Goal: Task Accomplishment & Management: Use online tool/utility

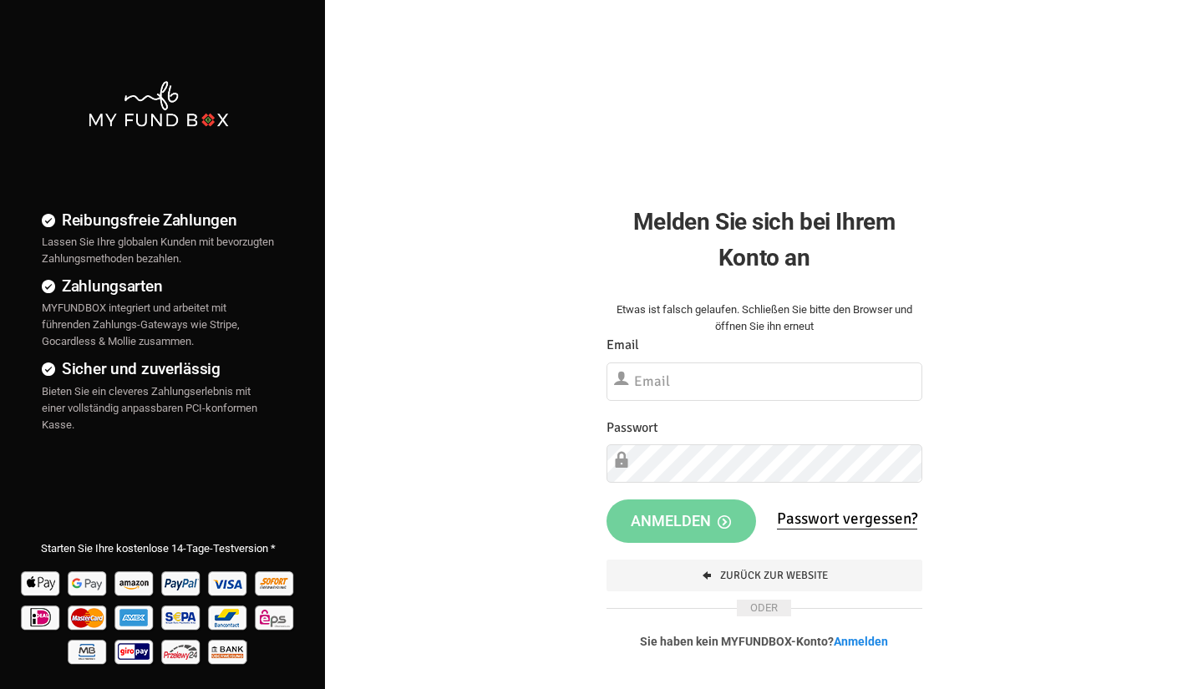
click at [606, 401] on div at bounding box center [606, 401] width 0 height 0
type input "[DOMAIN_NAME][EMAIL_ADDRESS][DOMAIN_NAME]"
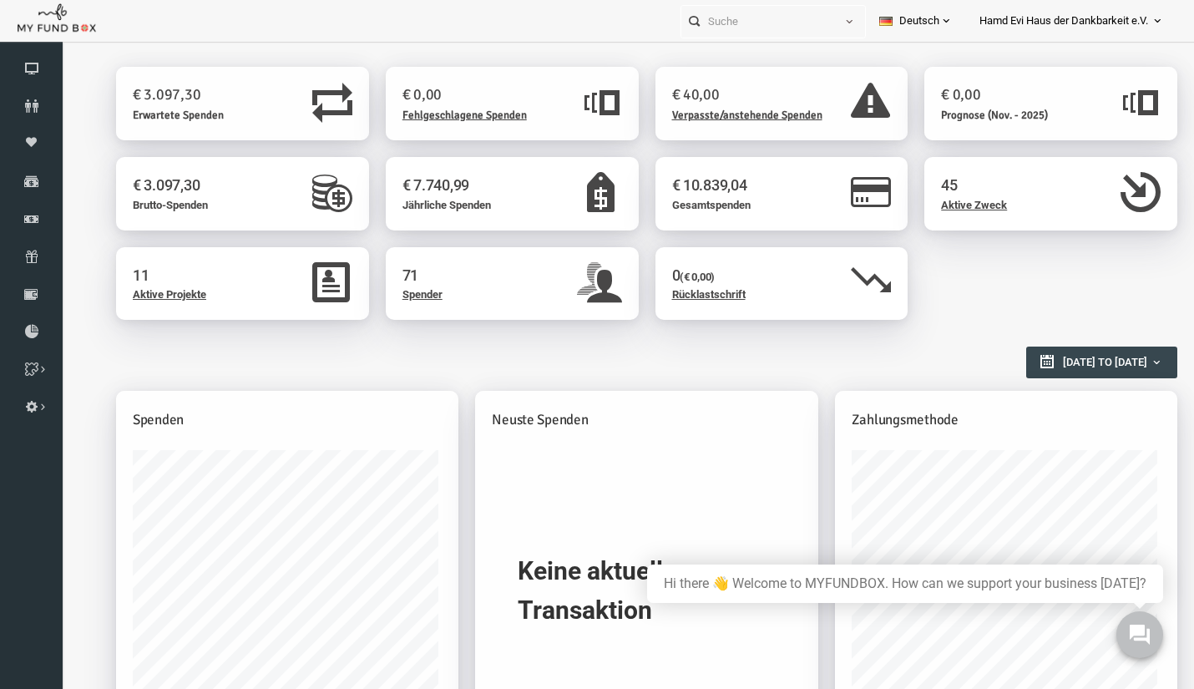
click at [1152, 28] on icon at bounding box center [1157, 20] width 13 height 13
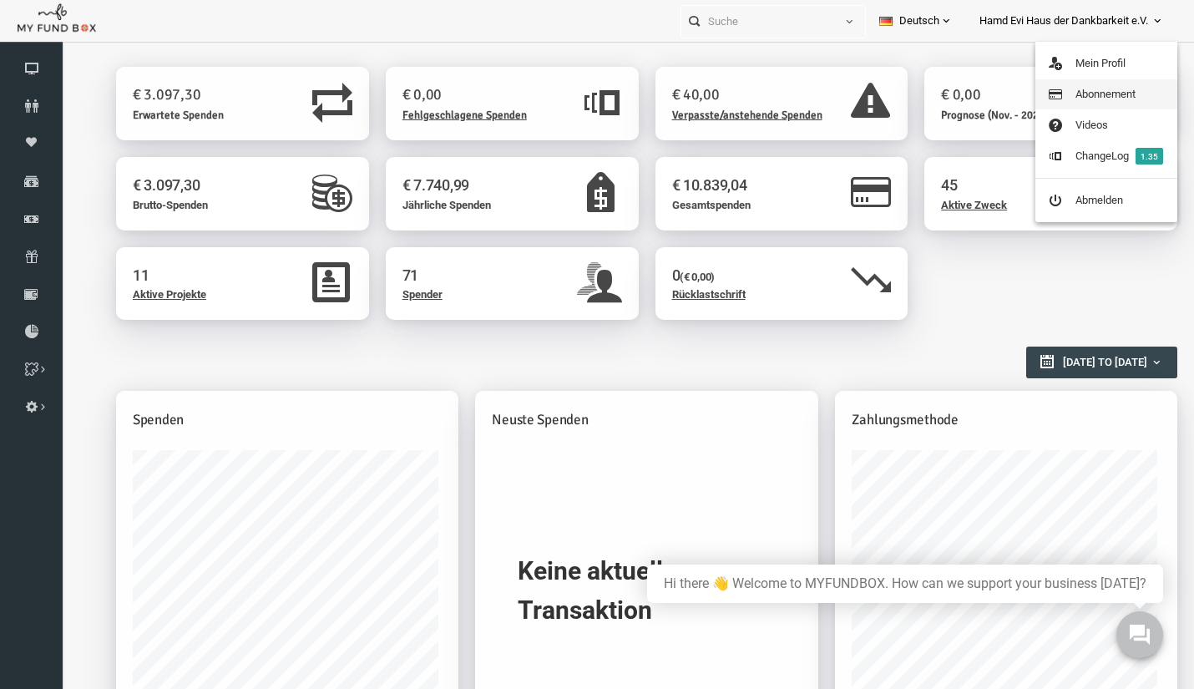
click at [1117, 86] on link "Abonnement" at bounding box center [1107, 94] width 142 height 30
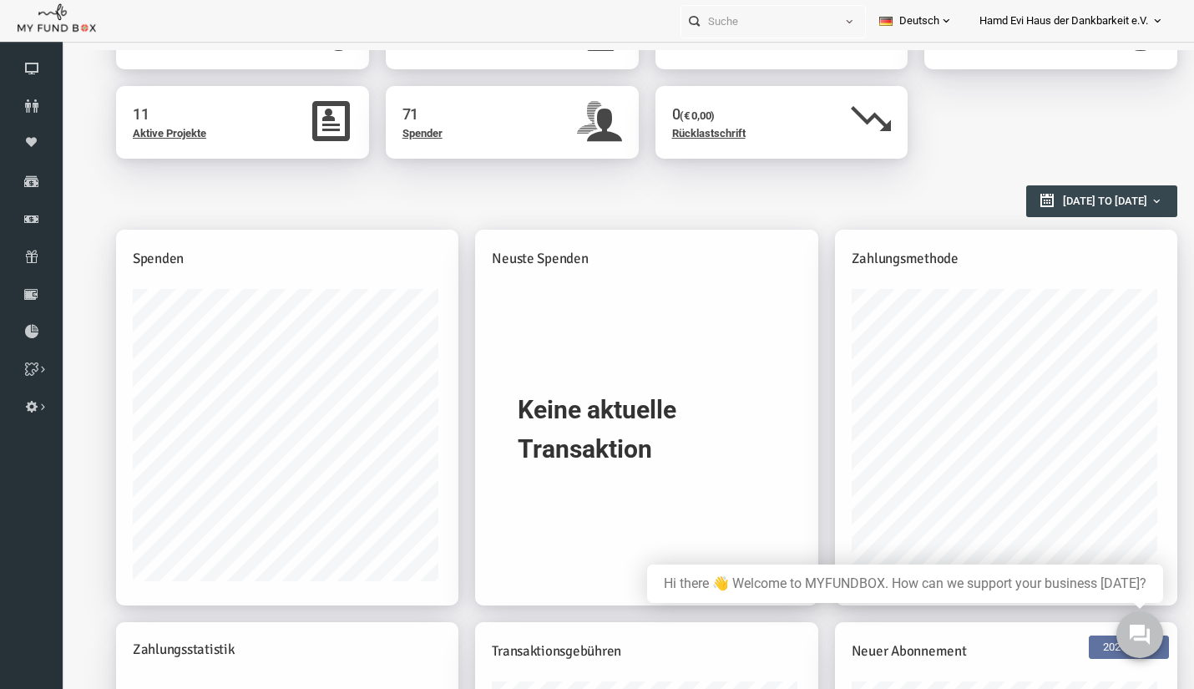
scroll to position [84, 0]
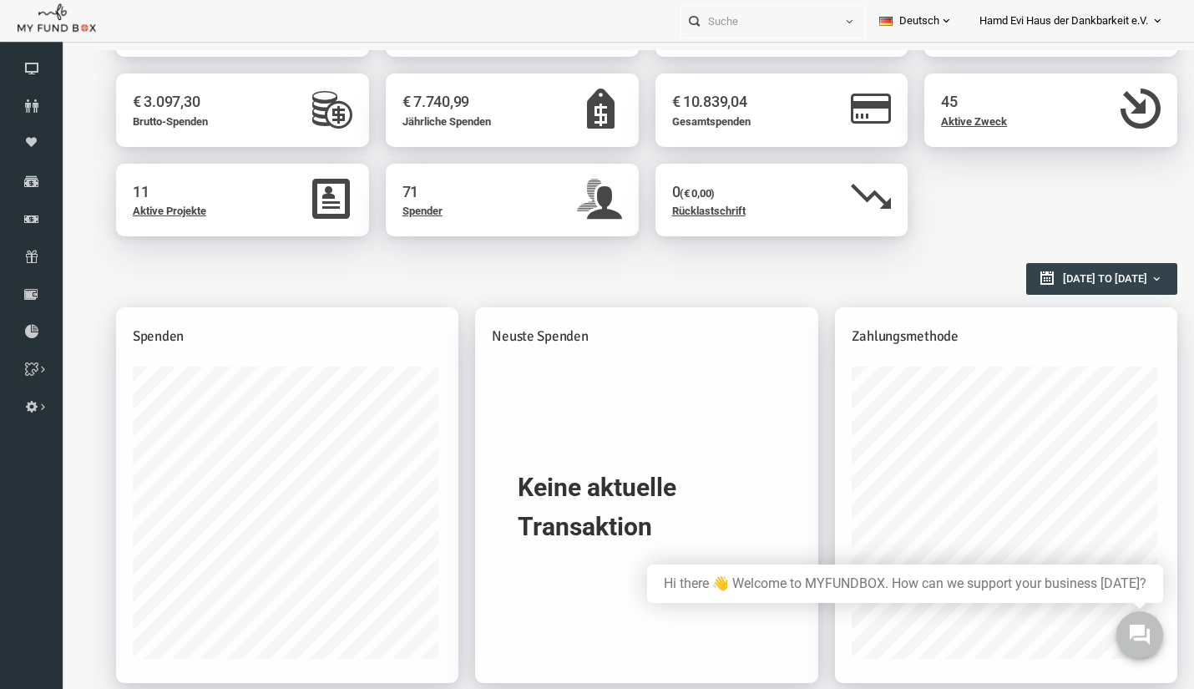
type input "01-10-2025"
type input "31-10-2025"
click at [1041, 281] on span "01-10-2025 to 31-10-2025" at bounding box center [1083, 278] width 84 height 13
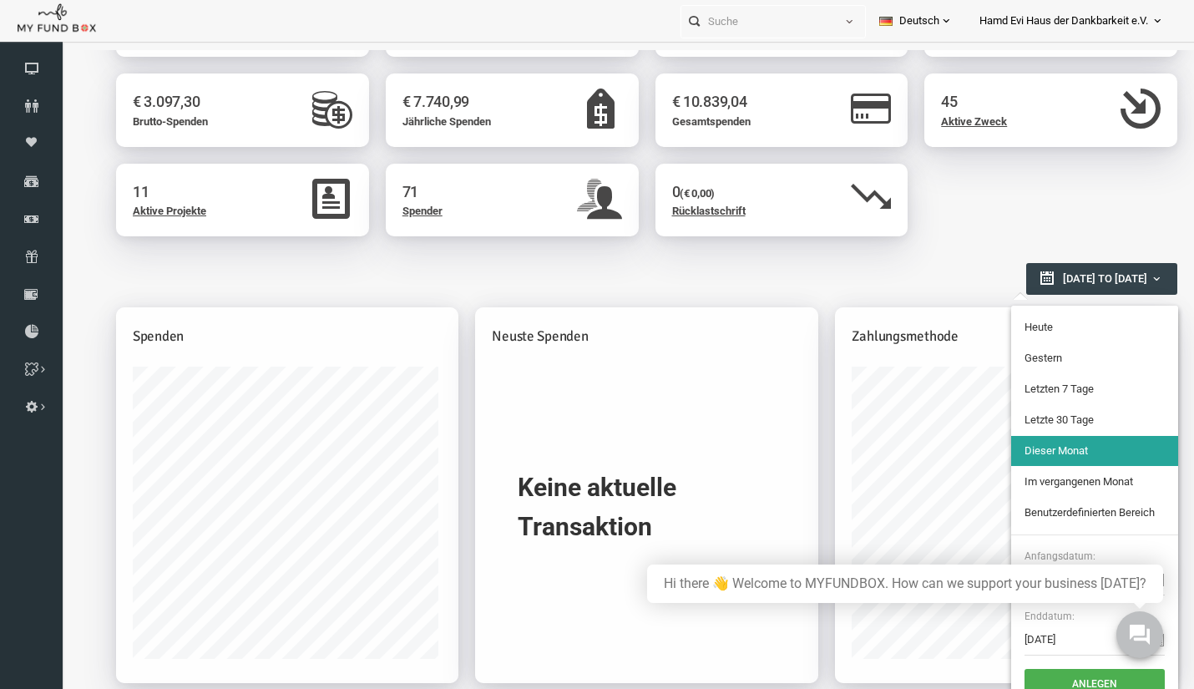
type input "10-10-2025"
type input "09-10-2025"
type input "04-10-2025"
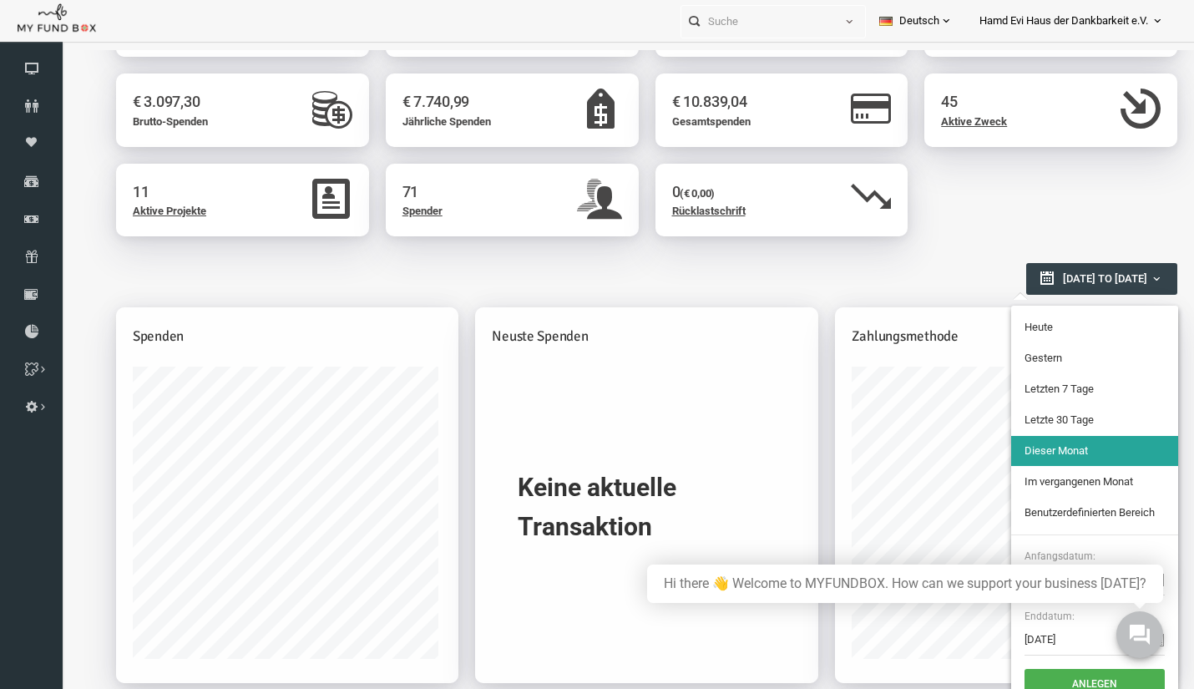
type input "10-10-2025"
type input "11-09-2025"
type input "10-10-2025"
type input "04-10-2025"
type input "10-10-2025"
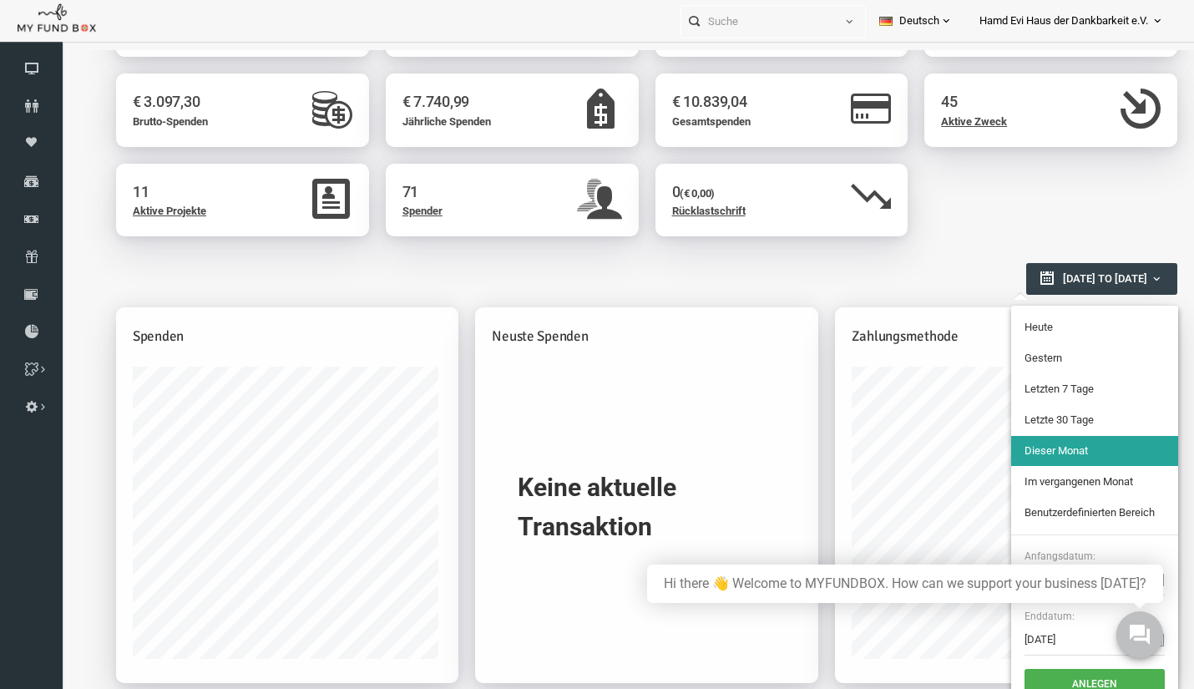
type input "11-09-2025"
type input "10-10-2025"
type input "01-10-2025"
type input "31-10-2025"
type input "01-09-2025"
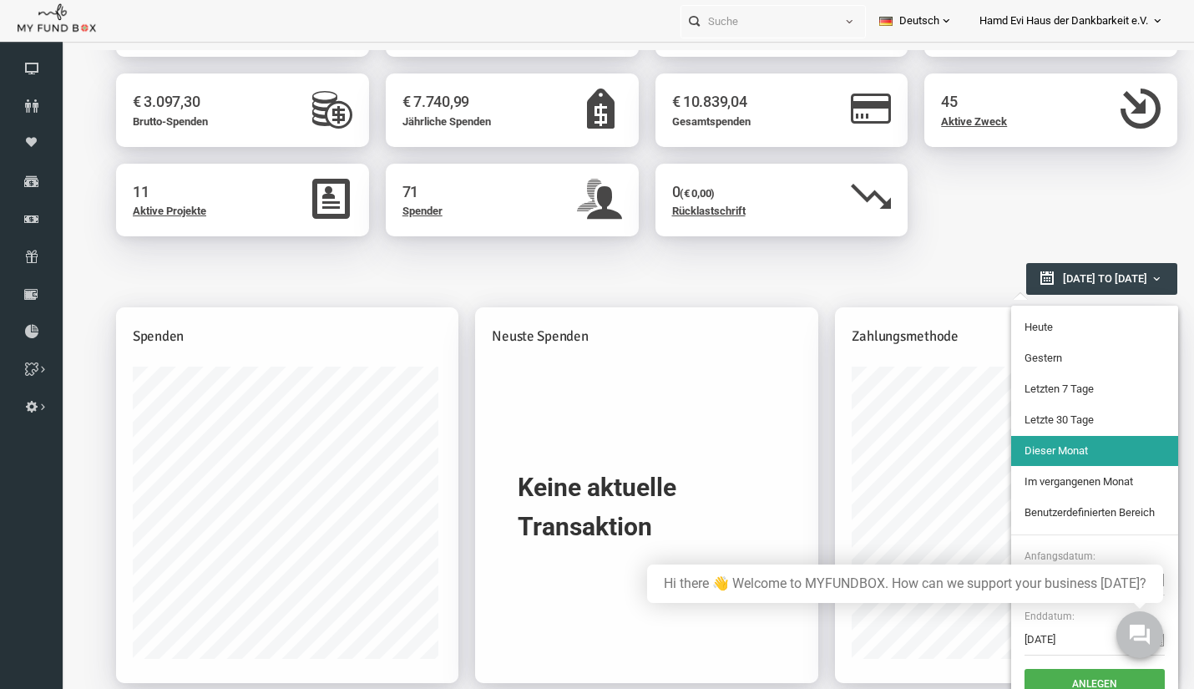
type input "30-09-2025"
click at [1036, 484] on li "Im vergangenen Monat" at bounding box center [1072, 482] width 167 height 30
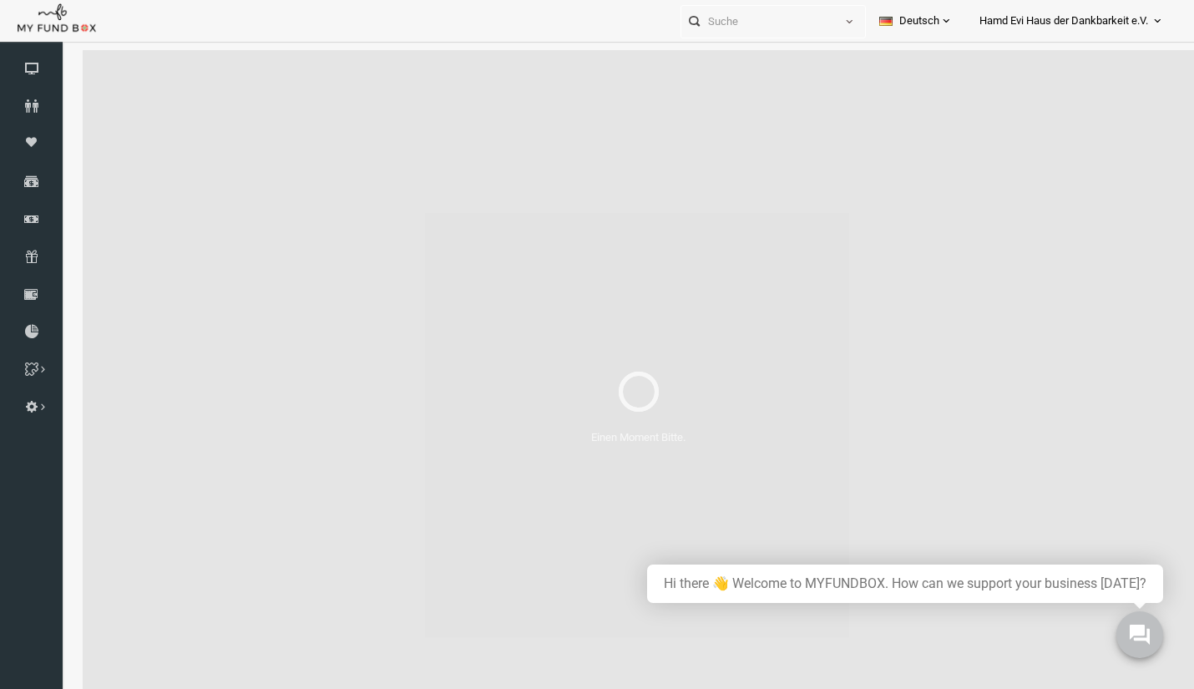
scroll to position [0, 0]
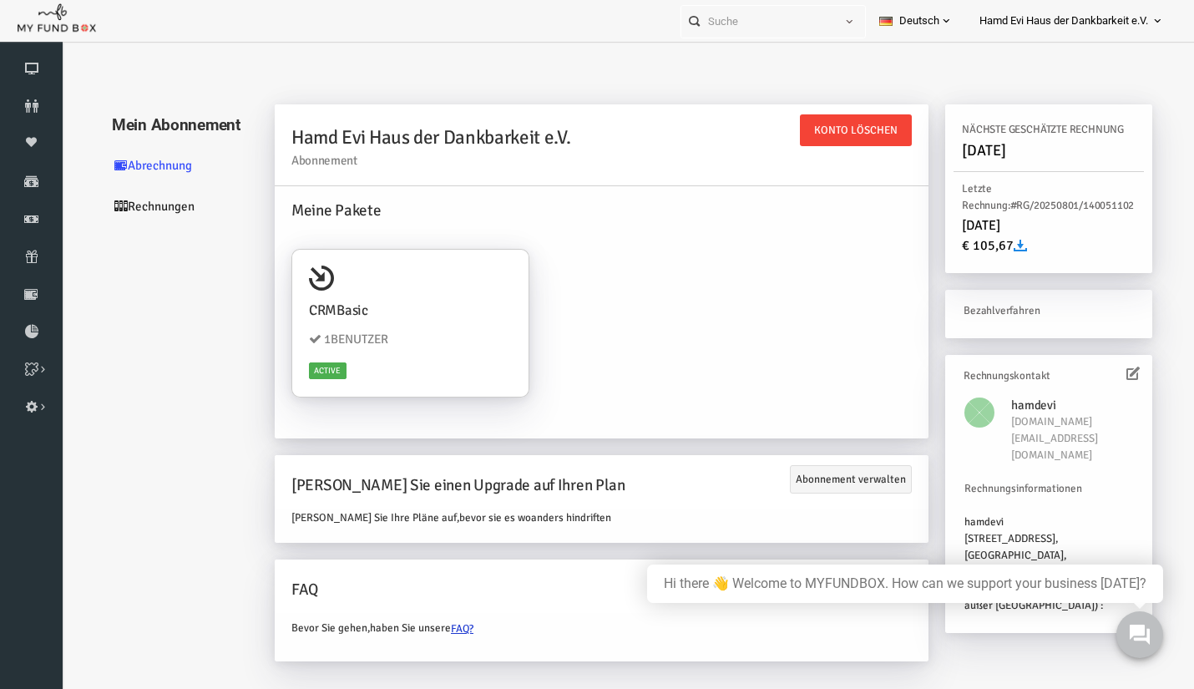
click at [998, 245] on icon at bounding box center [997, 245] width 13 height 13
click at [133, 202] on link "Rechnungen" at bounding box center [160, 206] width 167 height 41
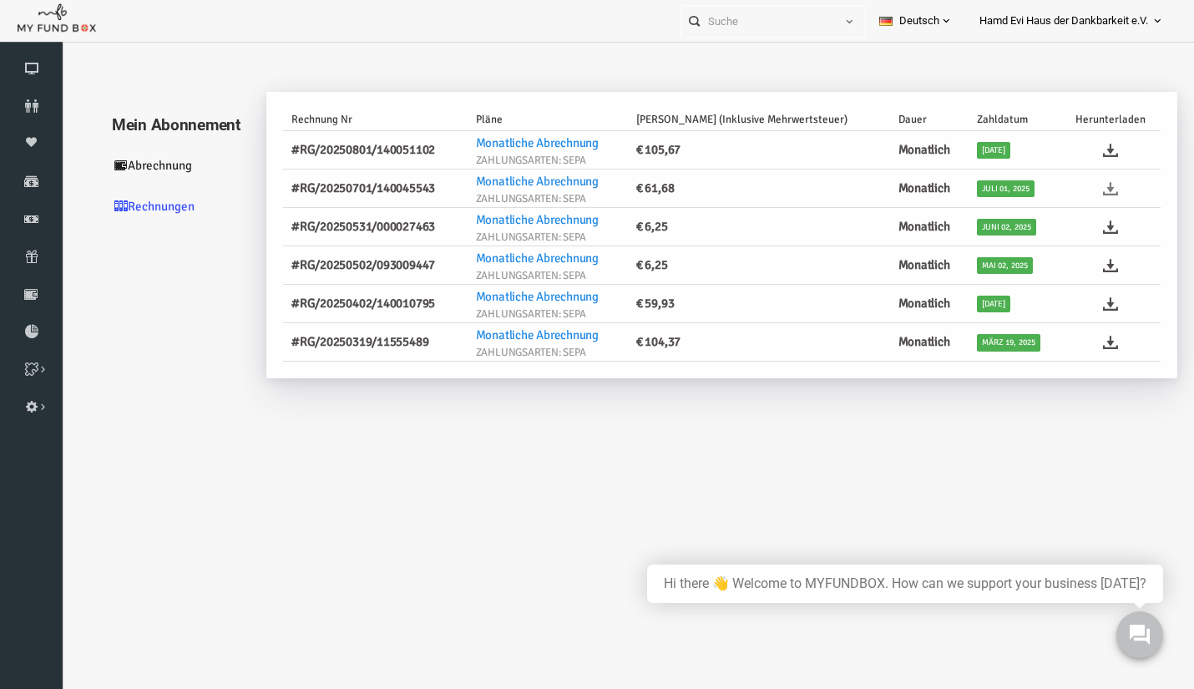
click at [1083, 189] on icon at bounding box center [1088, 188] width 15 height 15
click at [1087, 230] on icon at bounding box center [1088, 227] width 15 height 15
click at [1085, 265] on icon at bounding box center [1088, 265] width 15 height 15
click at [1084, 302] on icon at bounding box center [1088, 303] width 15 height 15
click at [1083, 341] on icon at bounding box center [1088, 342] width 15 height 15
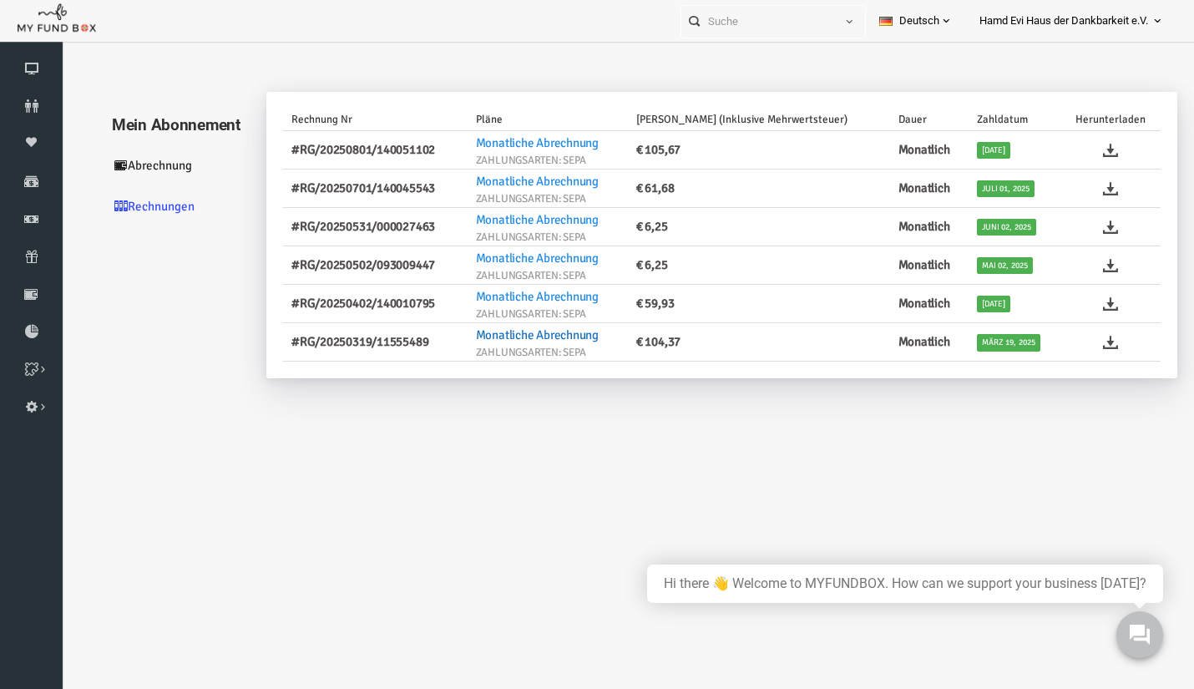
click at [557, 340] on link "Monatliche Abrechnung" at bounding box center [514, 334] width 123 height 15
click at [21, 72] on icon at bounding box center [31, 68] width 63 height 13
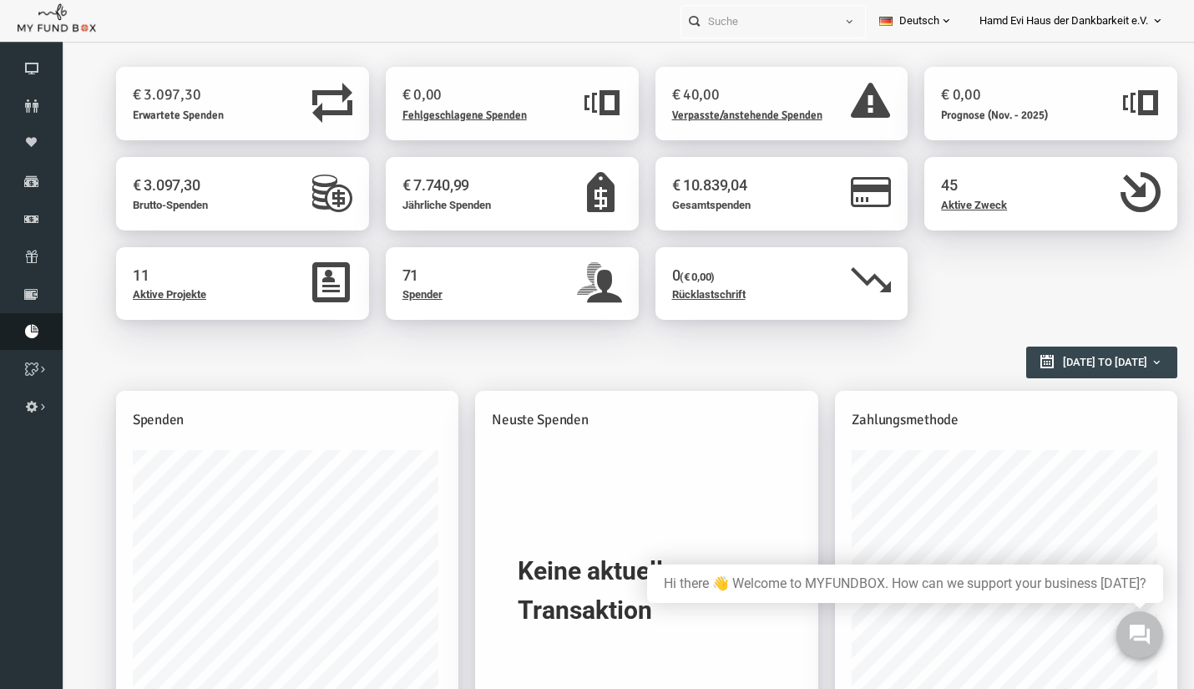
click at [35, 325] on icon at bounding box center [31, 331] width 63 height 13
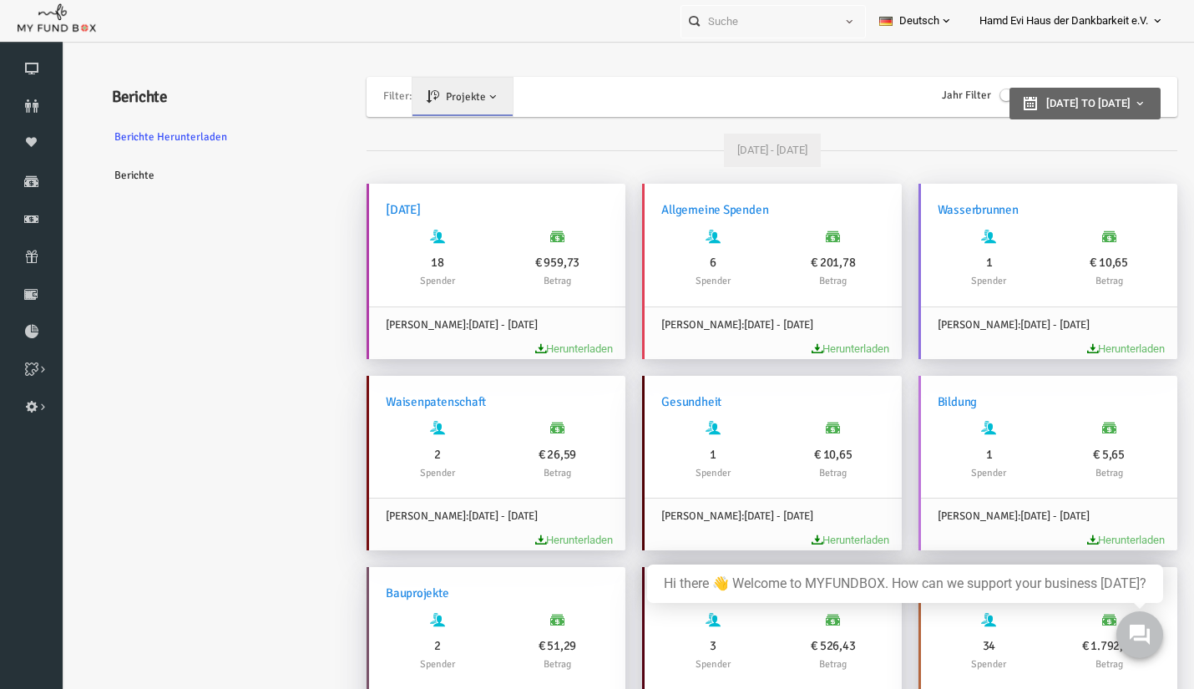
click at [472, 102] on span at bounding box center [469, 96] width 13 height 13
click at [184, 135] on link "Berichte herunterladen" at bounding box center [202, 137] width 251 height 38
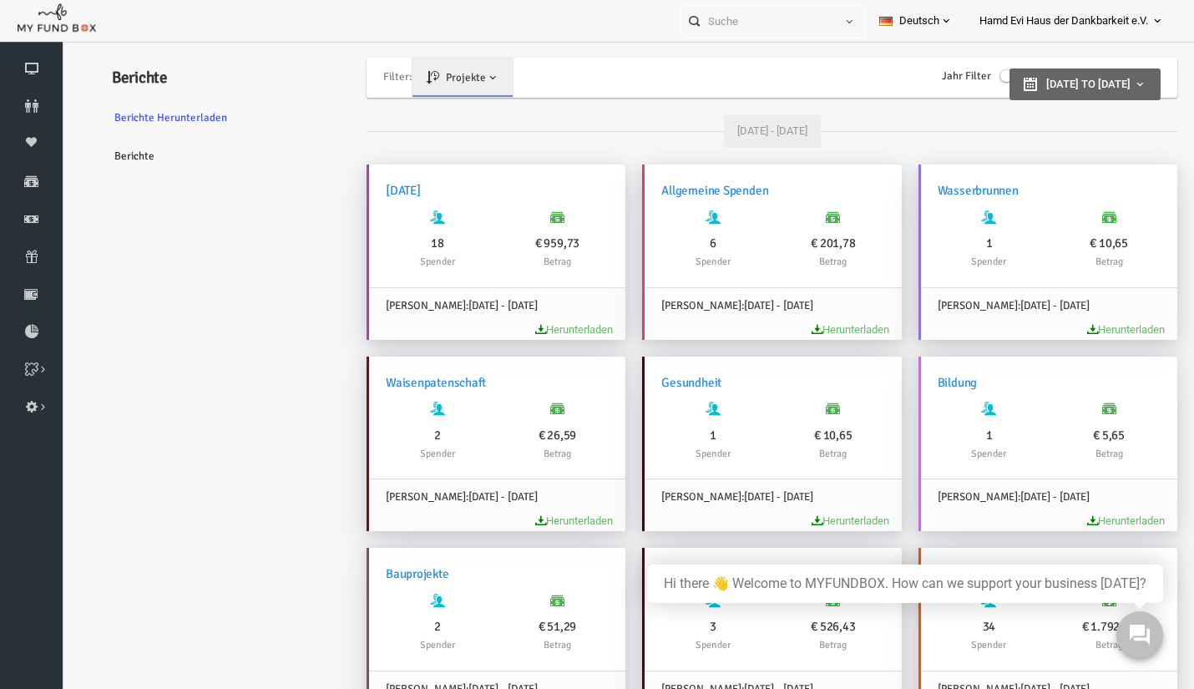
scroll to position [35, 0]
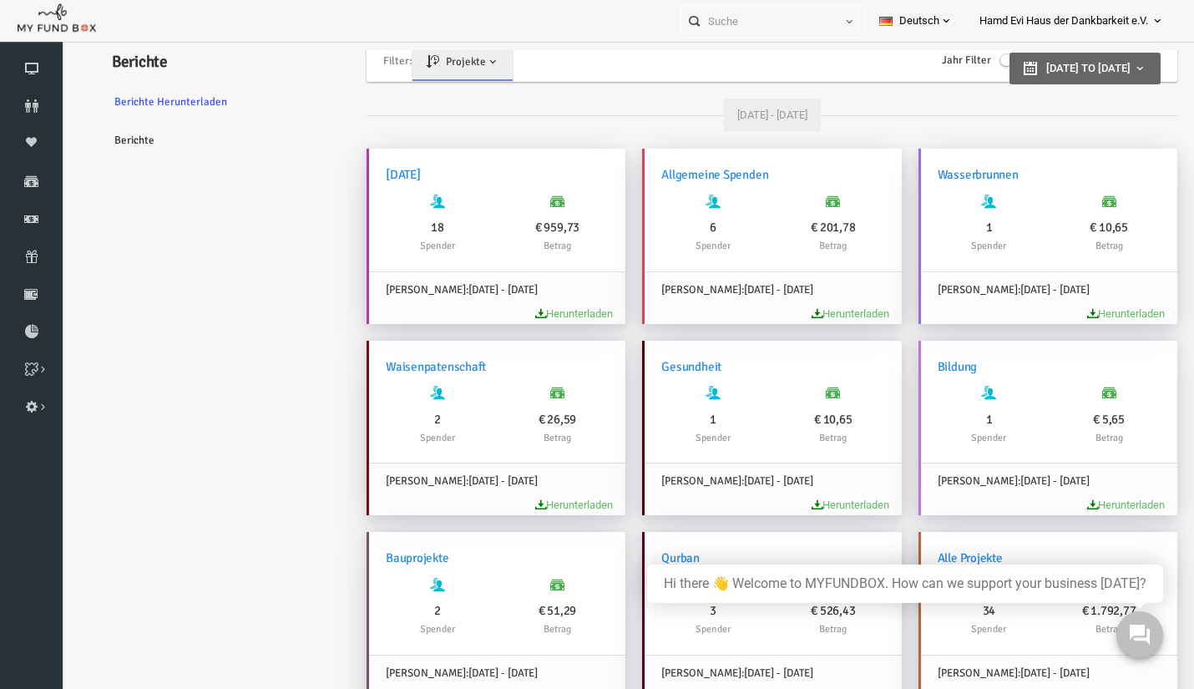
click at [567, 313] on link "Herunterladen" at bounding box center [552, 313] width 78 height 13
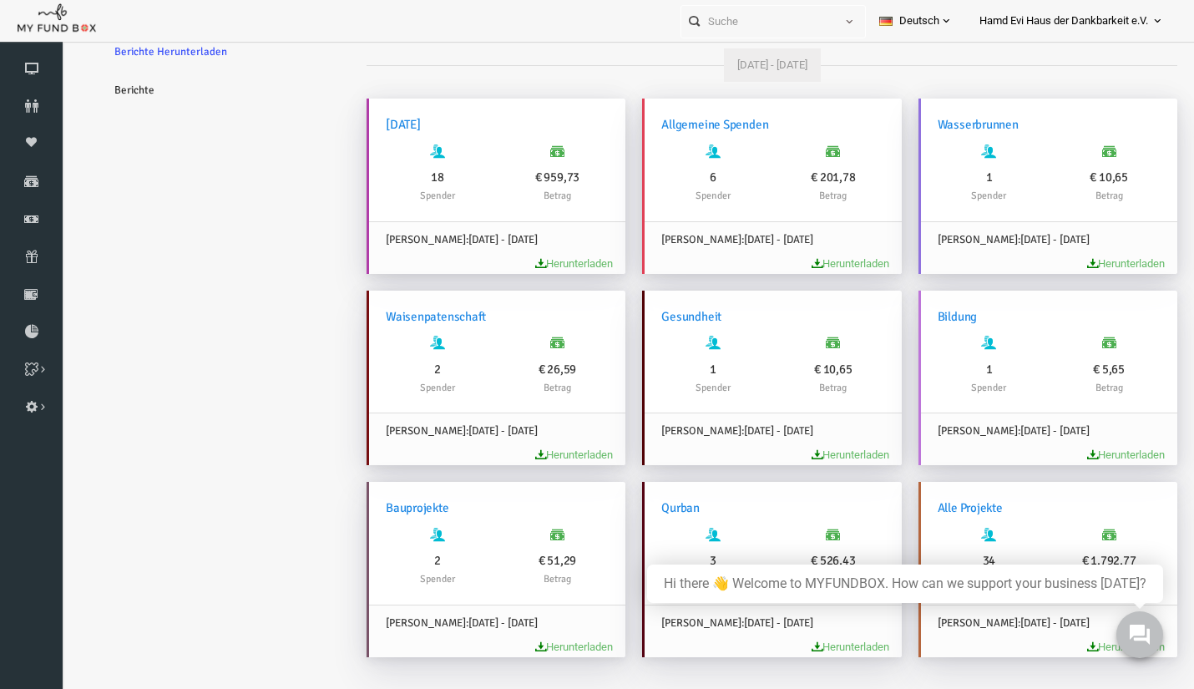
scroll to position [0, 0]
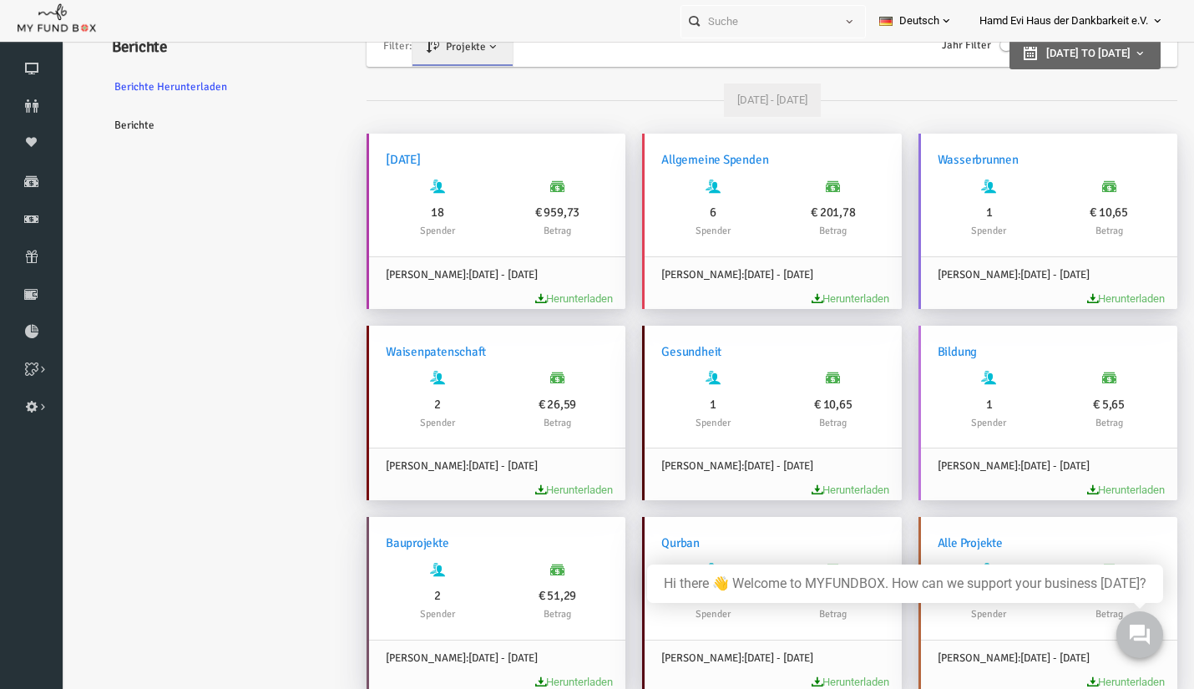
click at [820, 298] on link "Herunterladen" at bounding box center [828, 298] width 78 height 13
click at [1100, 300] on link "Herunterladen" at bounding box center [1104, 298] width 78 height 13
click at [567, 494] on link "Herunterladen" at bounding box center [552, 490] width 78 height 13
click at [810, 486] on link "Herunterladen" at bounding box center [828, 490] width 78 height 13
click at [1084, 486] on link "Herunterladen" at bounding box center [1104, 490] width 78 height 13
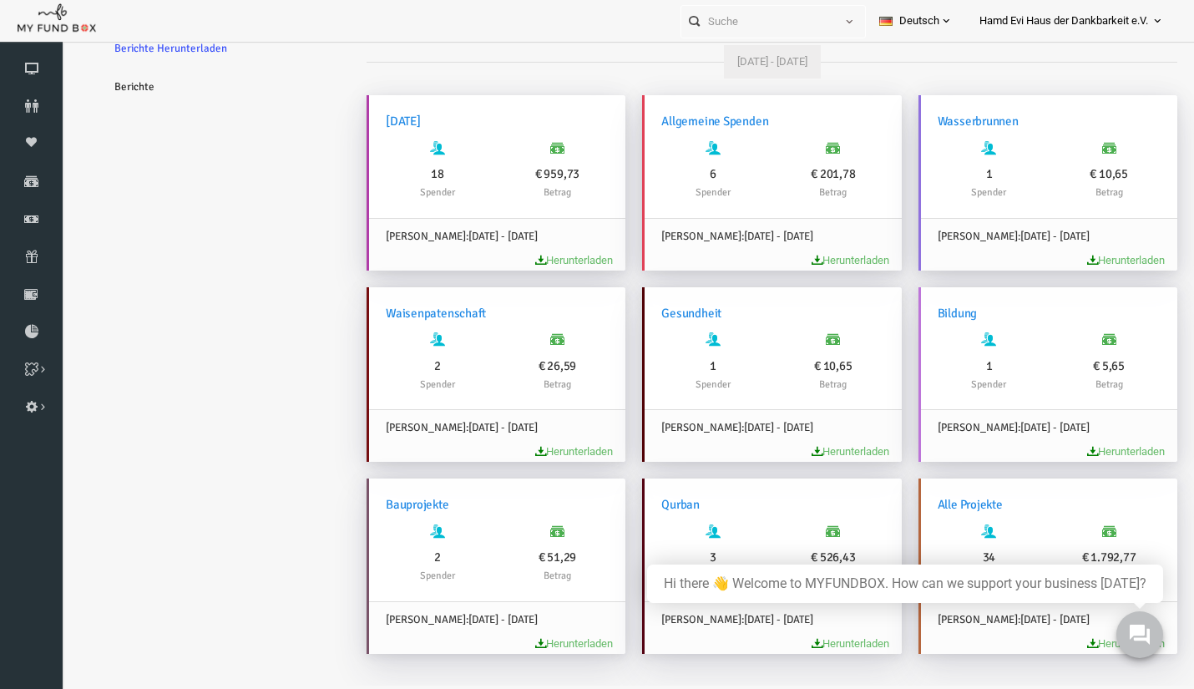
scroll to position [54, 0]
click at [539, 641] on link "Herunterladen" at bounding box center [552, 642] width 78 height 13
click at [814, 637] on link "Herunterladen" at bounding box center [828, 642] width 78 height 13
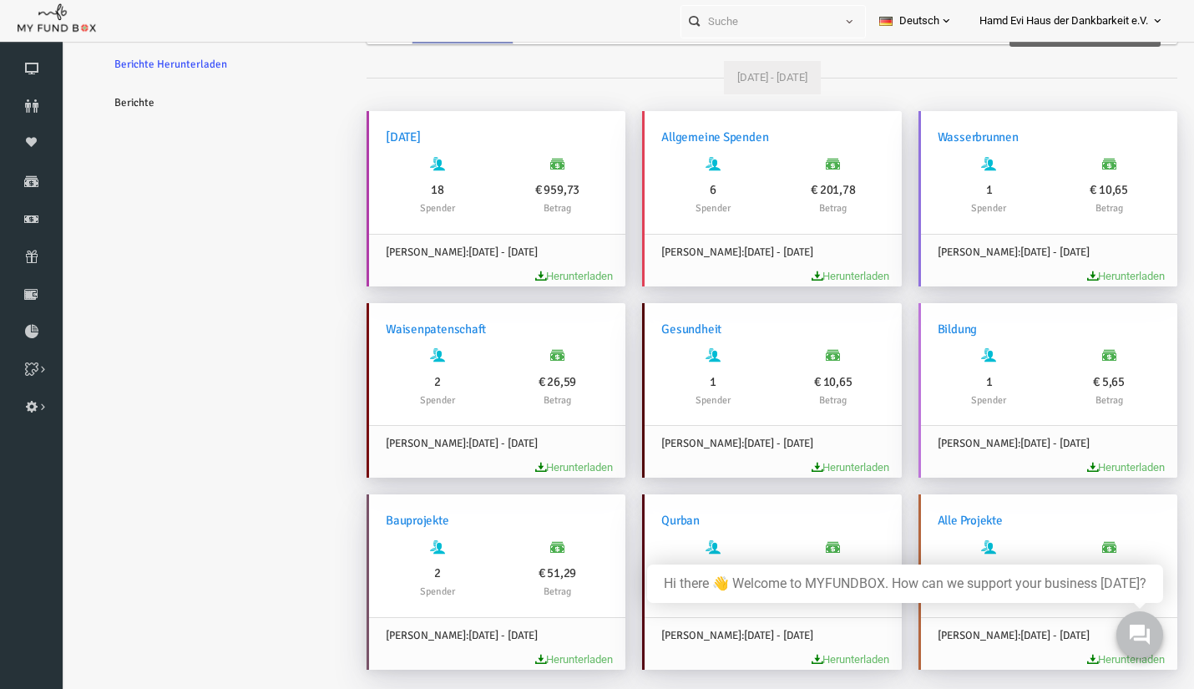
scroll to position [35, 0]
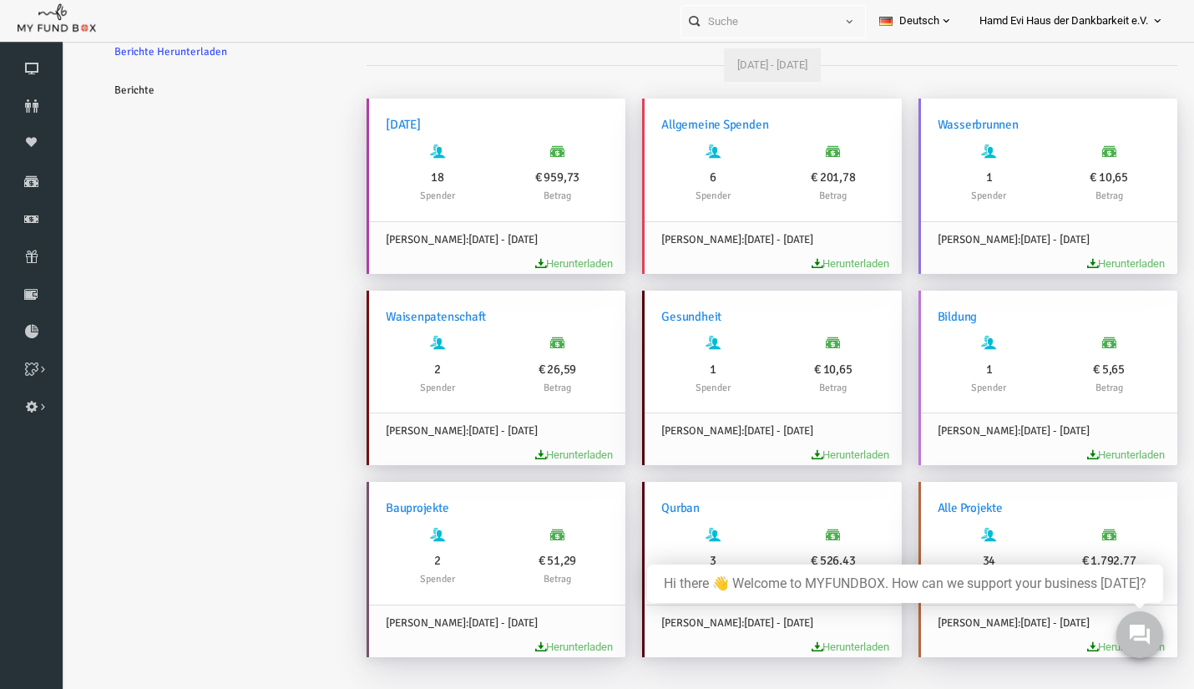
click at [1068, 646] on link "Herunterladen" at bounding box center [1104, 647] width 78 height 13
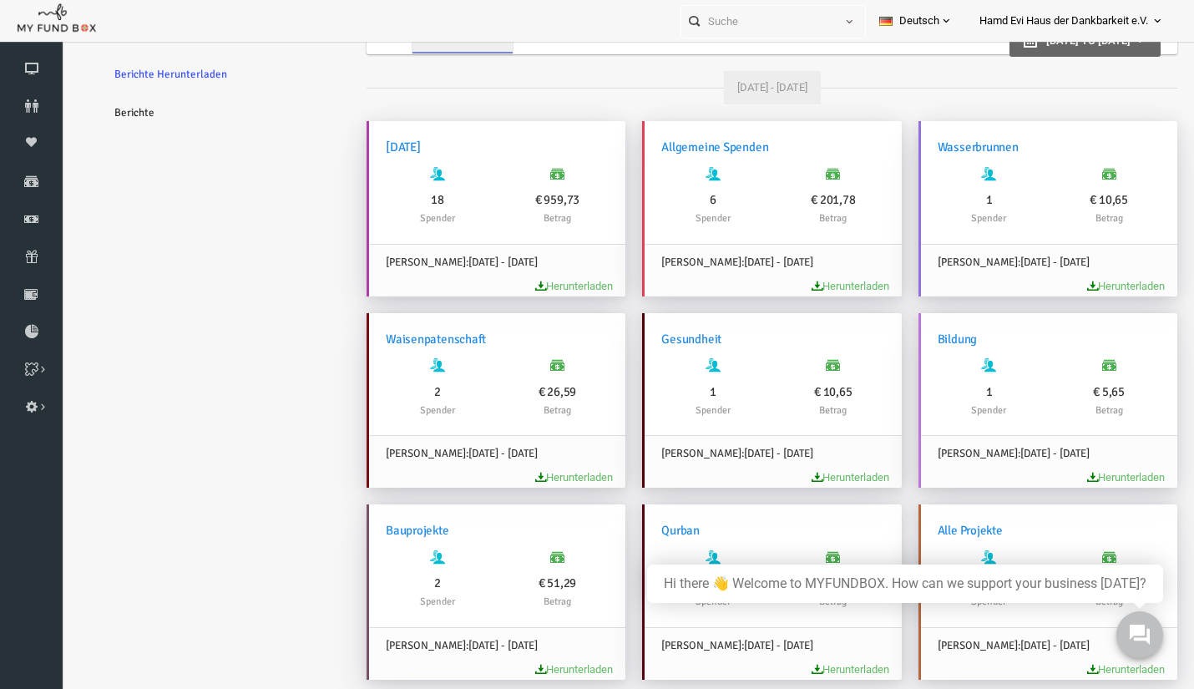
scroll to position [0, 0]
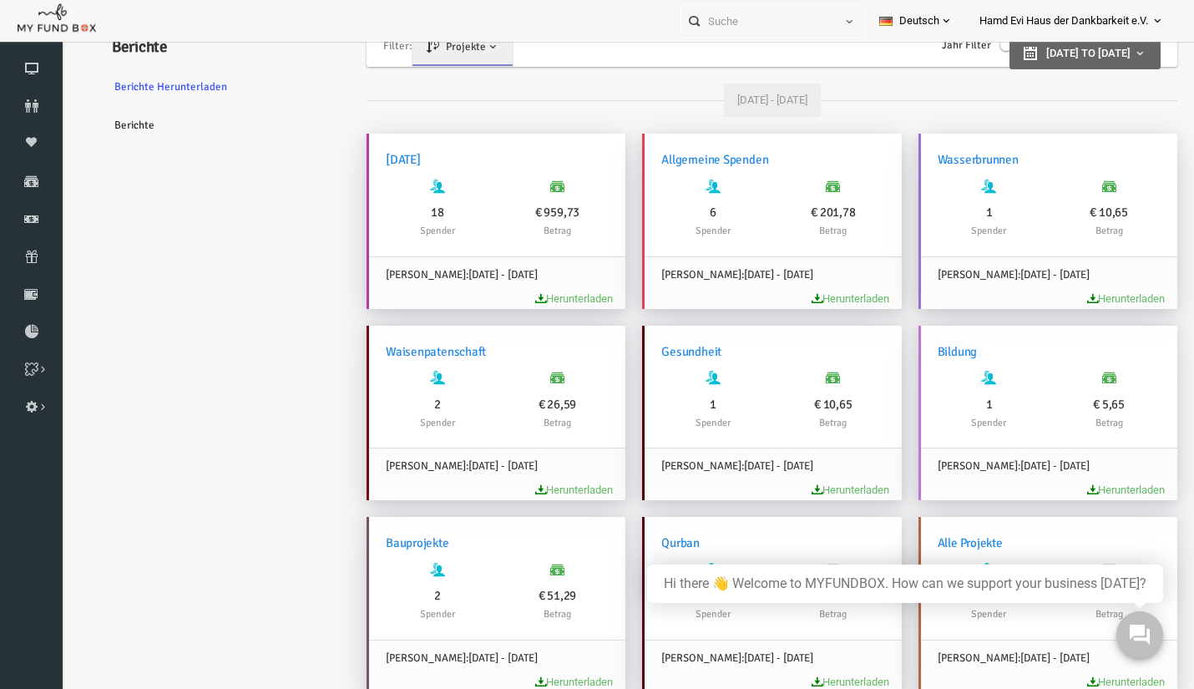
click at [114, 126] on link "Berichte" at bounding box center [202, 125] width 251 height 38
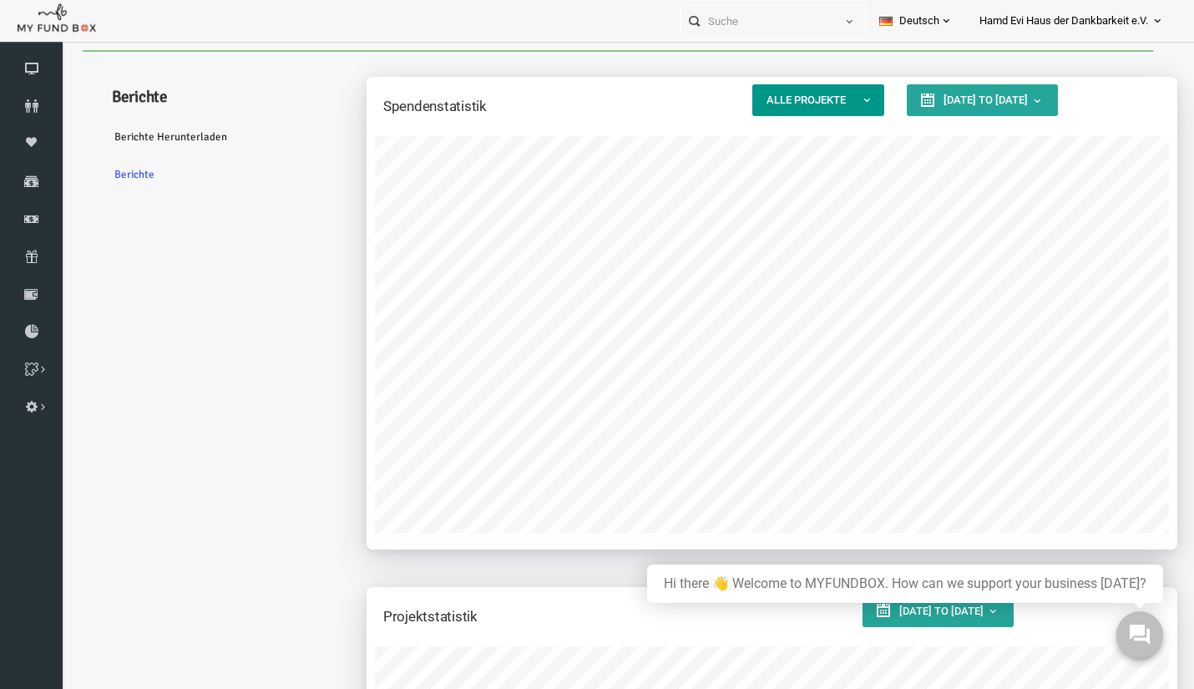
scroll to position [413, 811]
click at [198, 394] on ul "Berichte Berichte herunterladen Berichte" at bounding box center [202, 572] width 251 height 1010
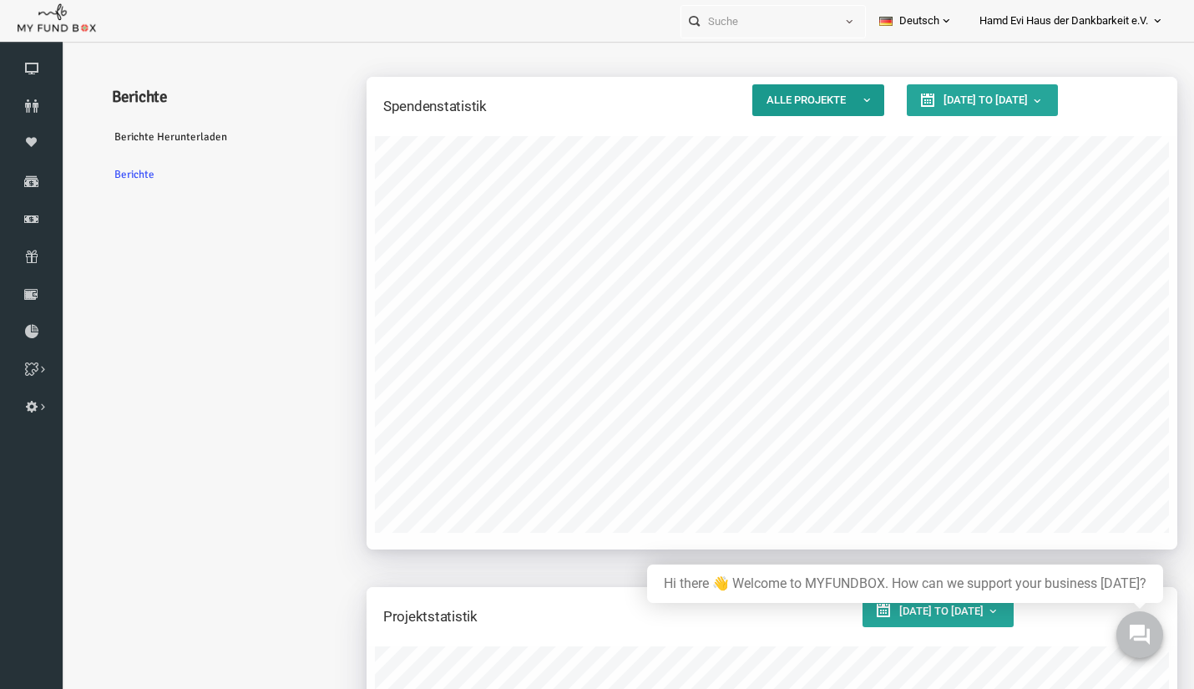
click at [843, 107] on button "Alle Projekte" at bounding box center [796, 100] width 132 height 32
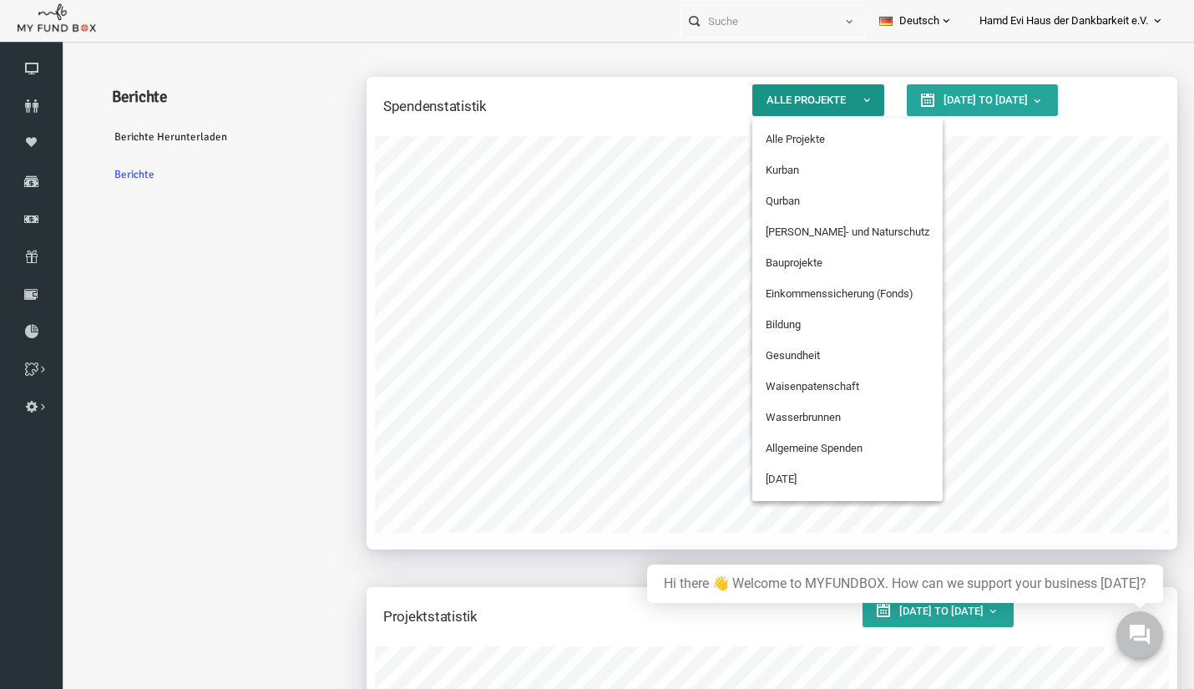
click at [843, 107] on button "Alle Projekte" at bounding box center [796, 100] width 132 height 32
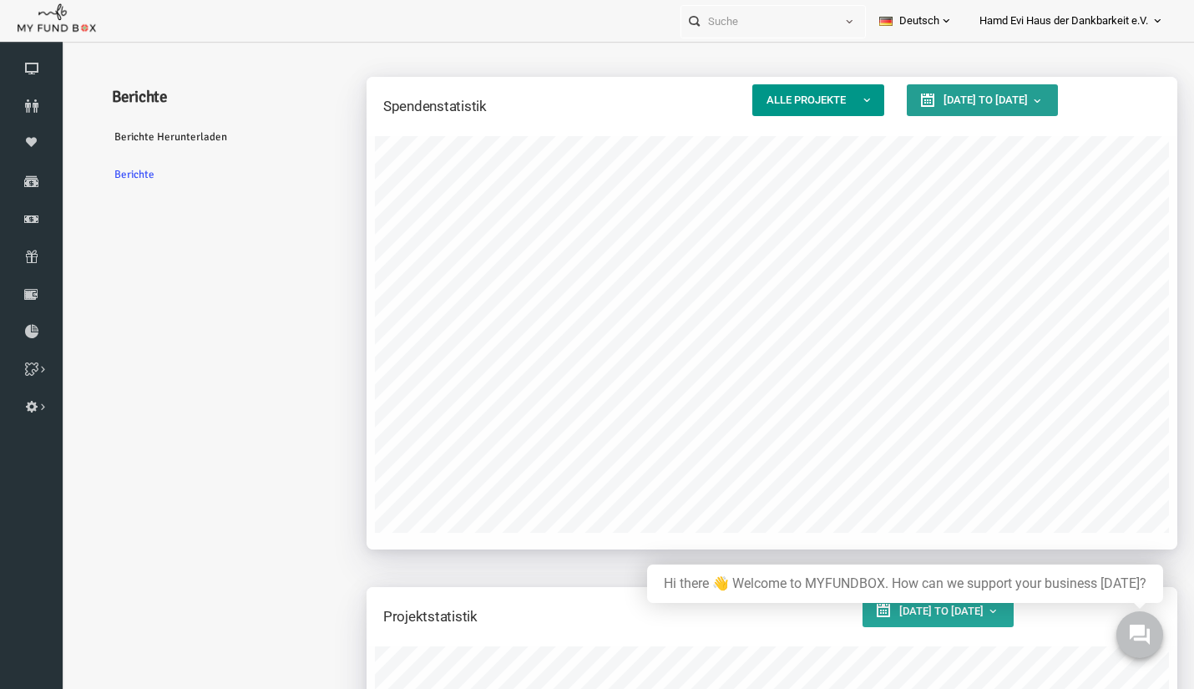
type input "01-10-2025"
type input "31-10-2025"
click at [952, 102] on span "01-10-2025 to 31-10-2025" at bounding box center [963, 100] width 84 height 13
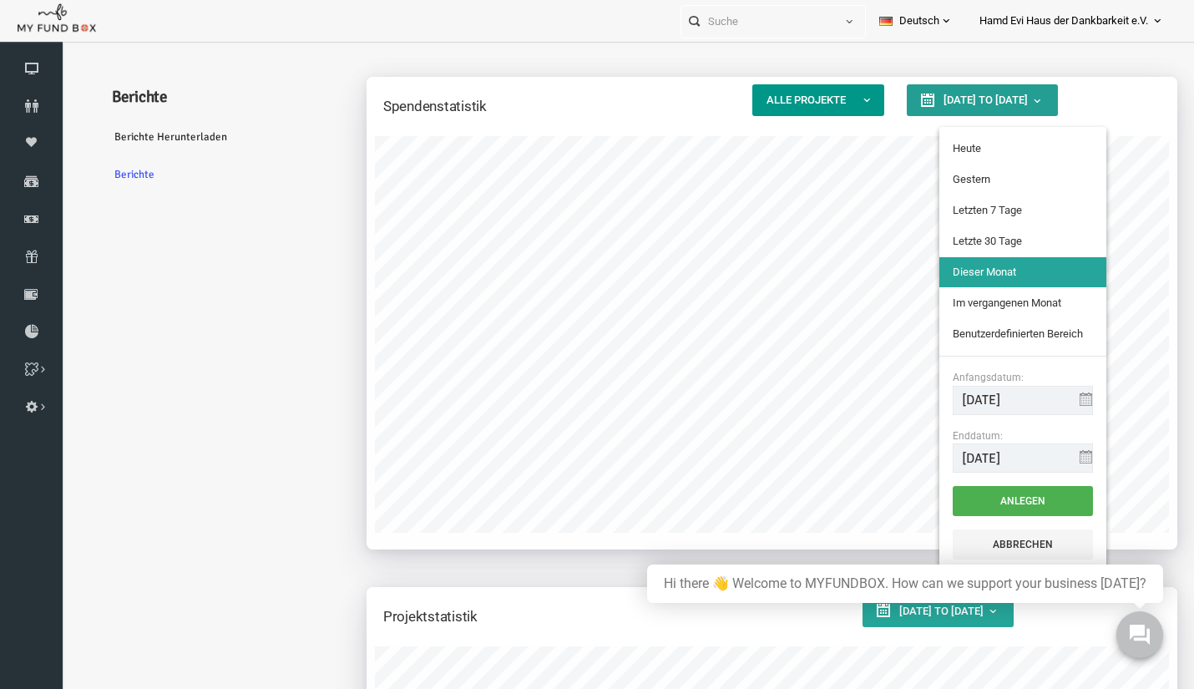
type input "10-10-2025"
type input "09-10-2025"
type input "11-09-2025"
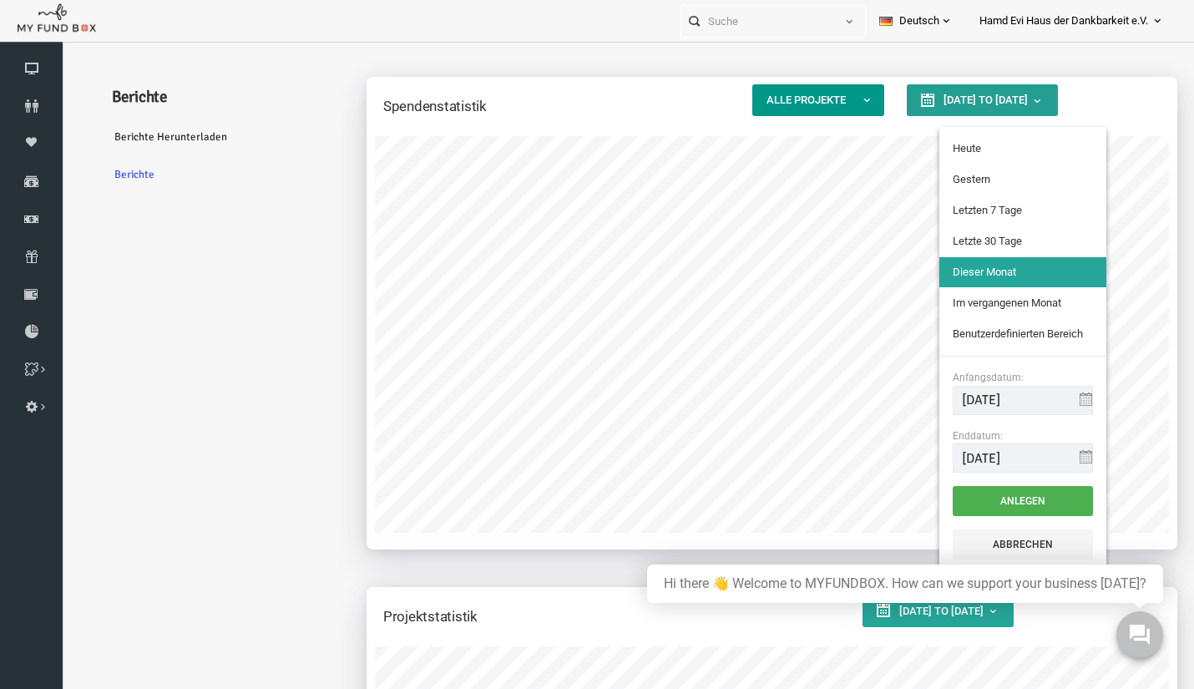
type input "10-10-2025"
type input "01-10-2025"
type input "31-10-2025"
type input "01-09-2025"
type input "30-09-2025"
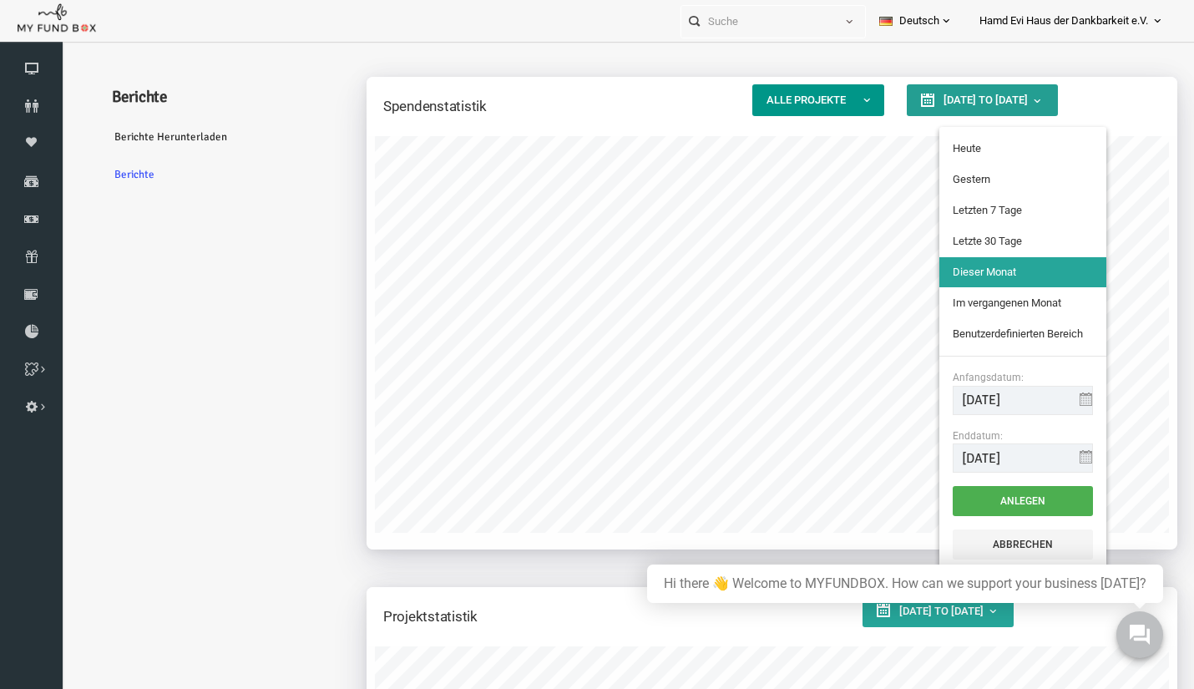
type input "01-10-2025"
type input "31-10-2025"
click at [1020, 401] on input "01-10-2025" at bounding box center [1000, 400] width 140 height 29
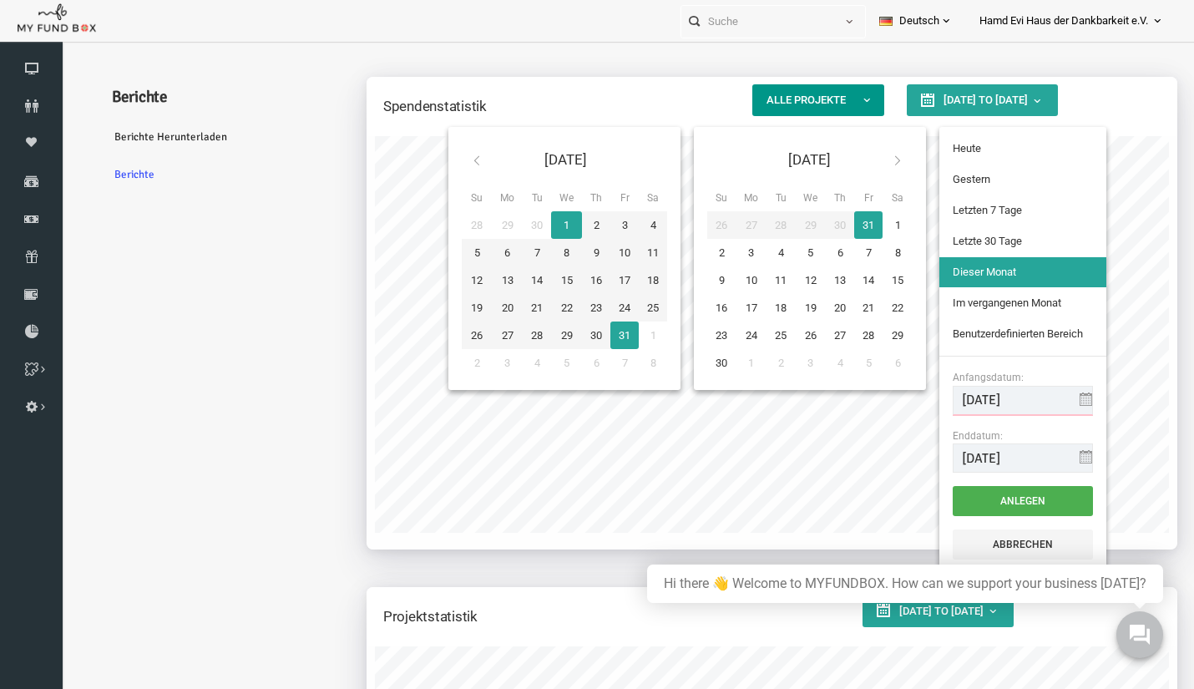
type input "01-10-2023"
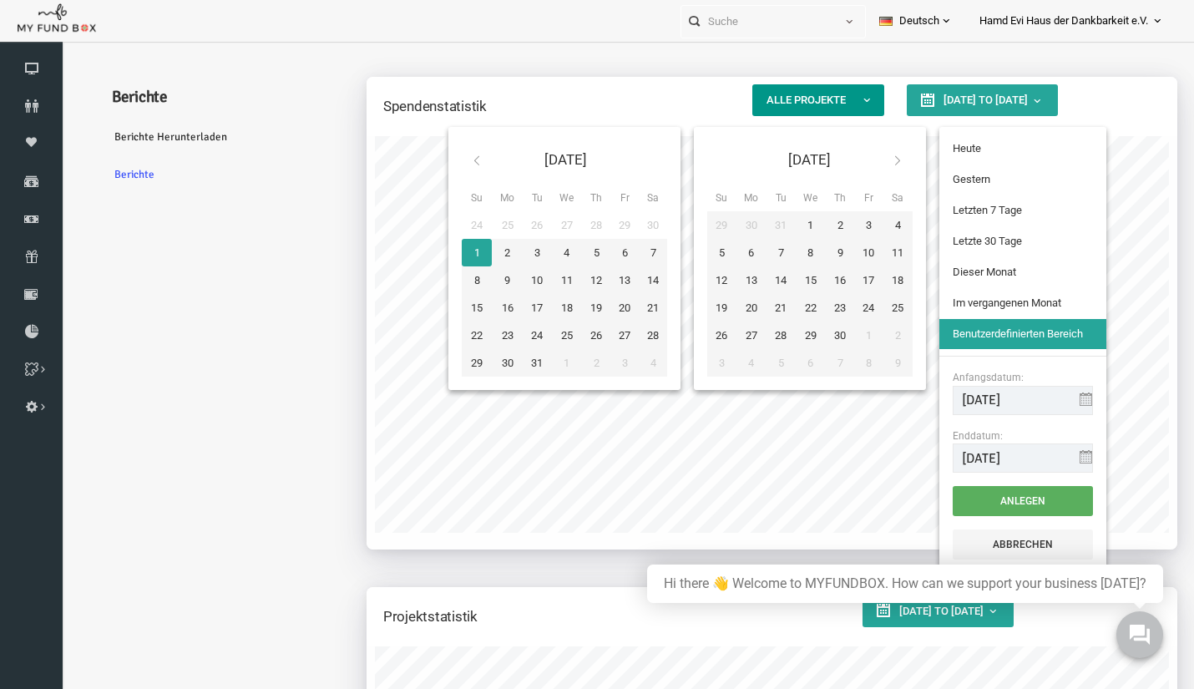
click at [1007, 501] on button "Anlegen" at bounding box center [1000, 501] width 140 height 30
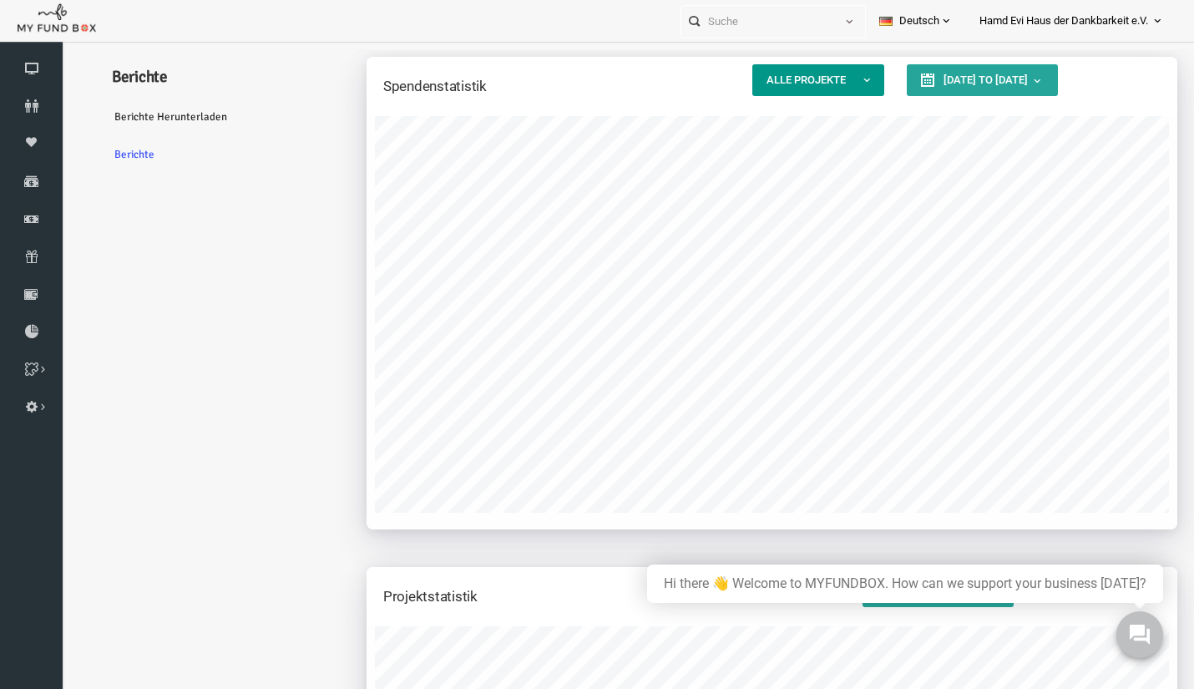
scroll to position [0, 0]
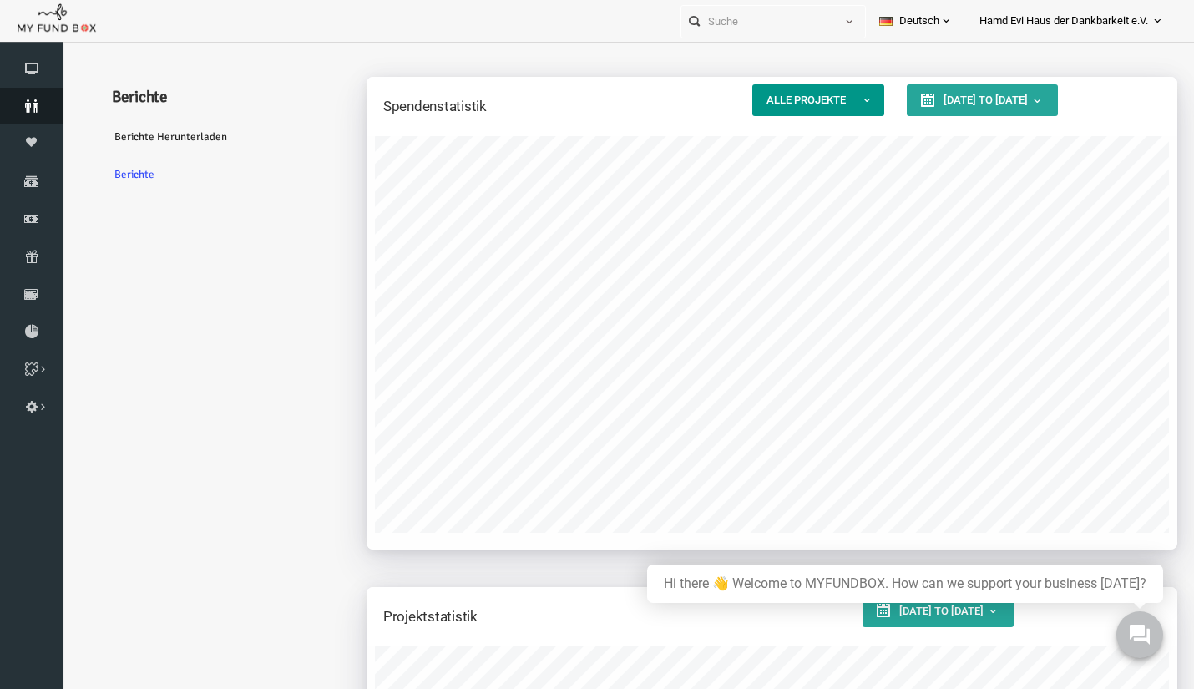
click at [29, 109] on icon at bounding box center [31, 105] width 63 height 13
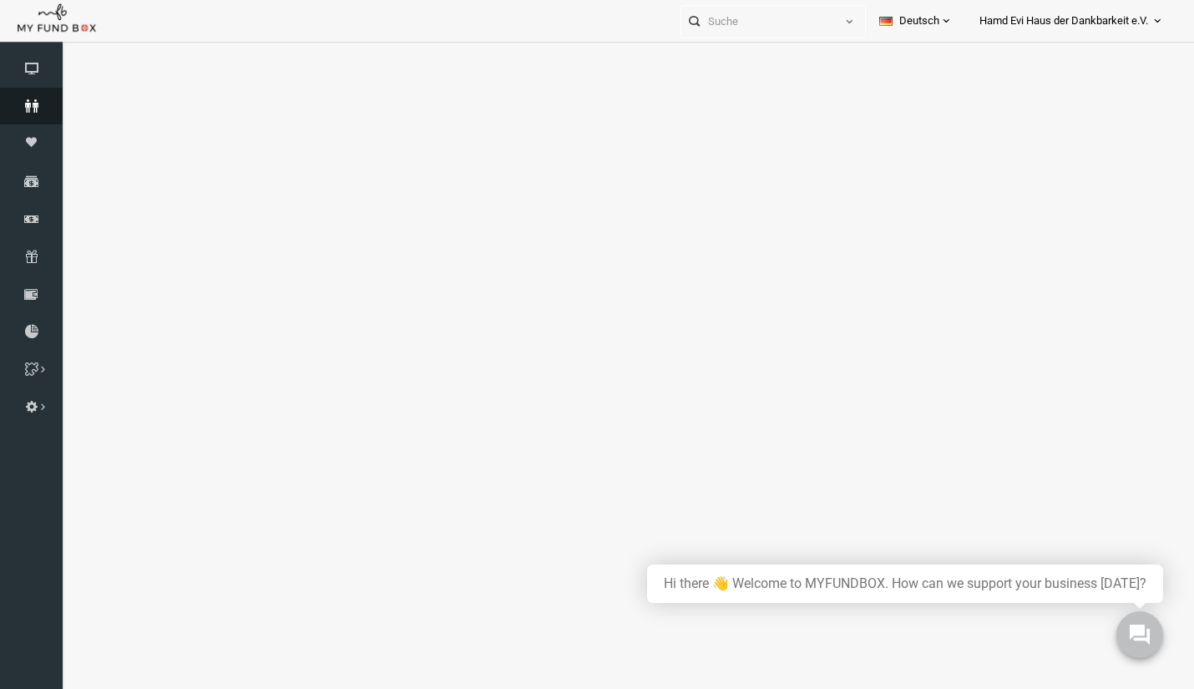
select select "100"
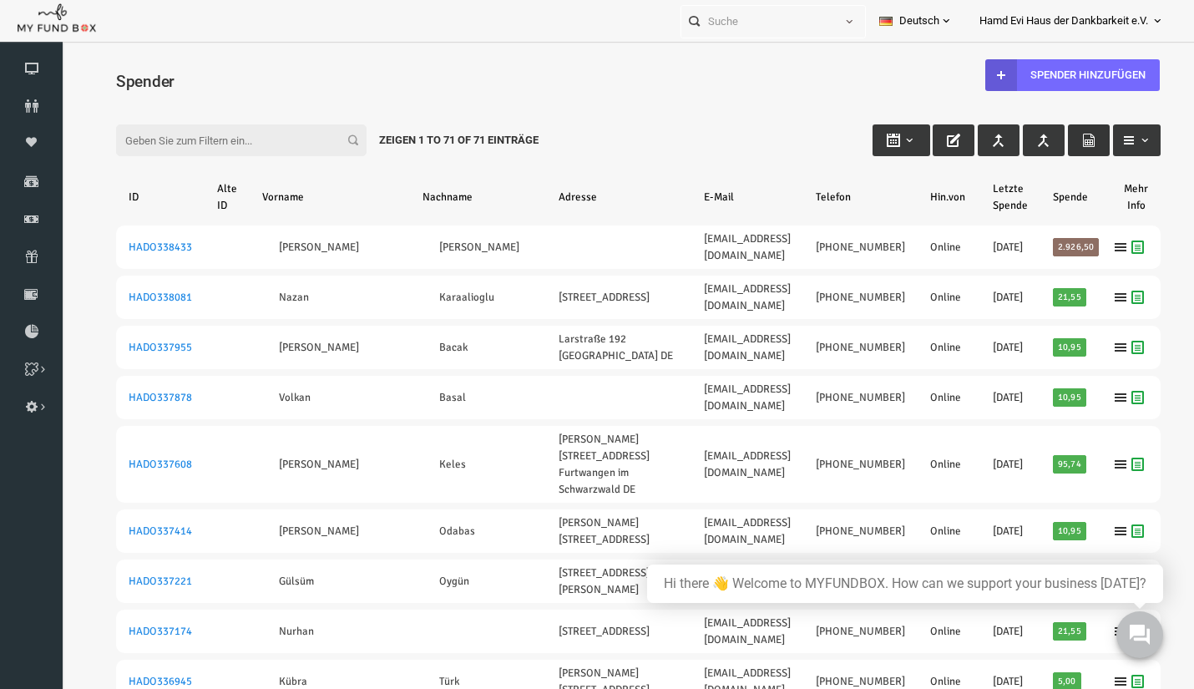
click at [1060, 139] on icon "button" at bounding box center [1066, 140] width 13 height 13
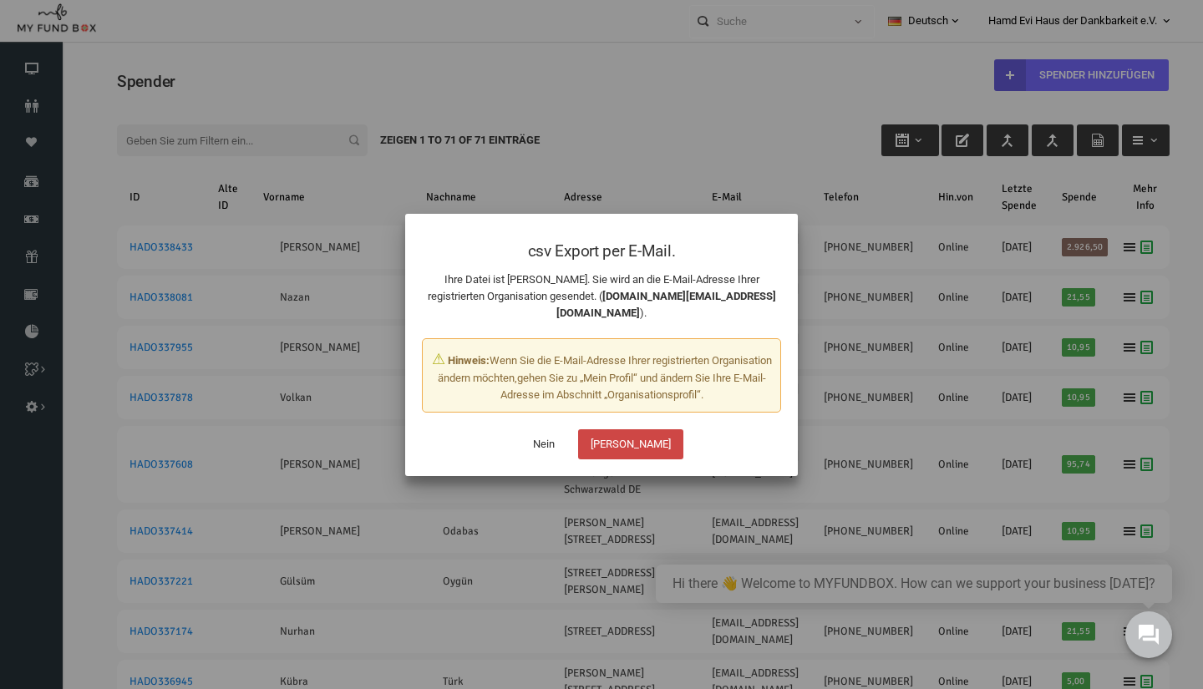
click at [631, 429] on button "Ja" at bounding box center [630, 444] width 105 height 30
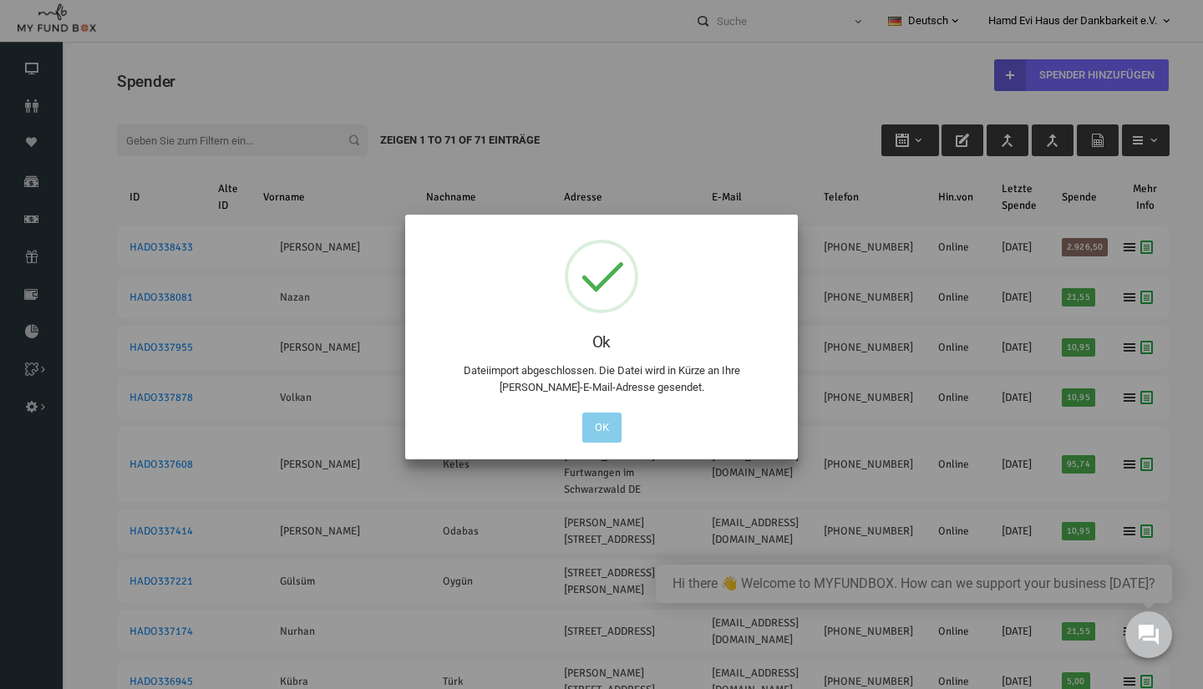
click at [609, 427] on button "OK" at bounding box center [601, 428] width 39 height 30
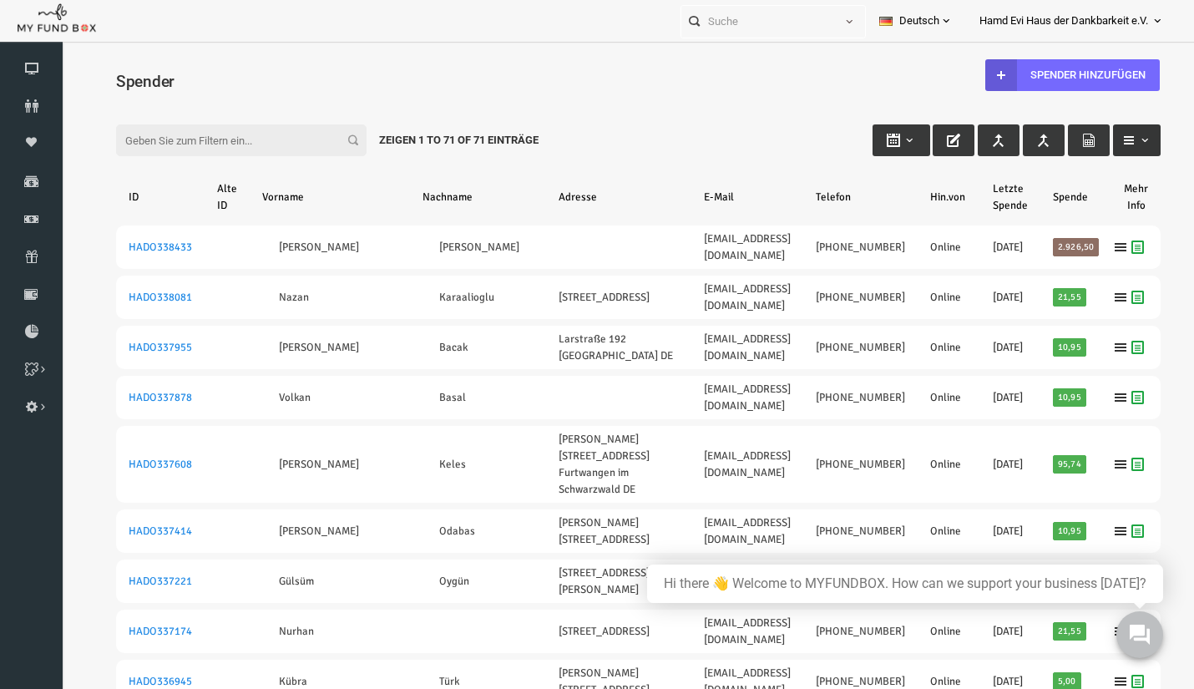
click at [1116, 147] on span "button" at bounding box center [1122, 140] width 13 height 13
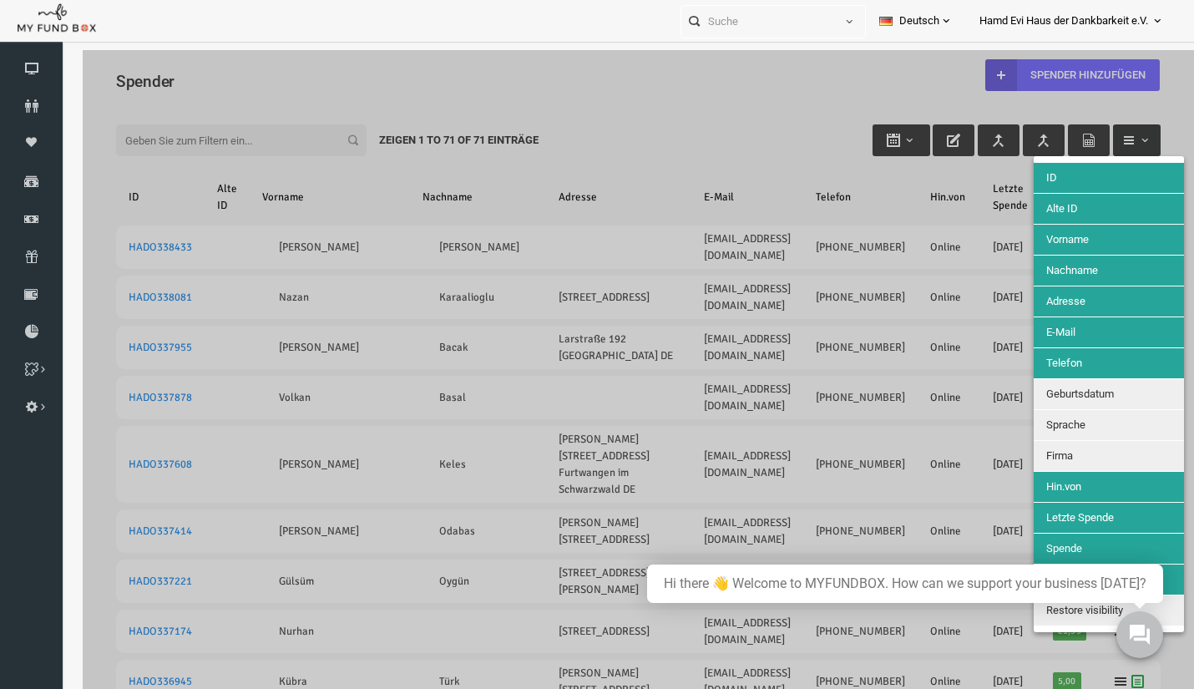
click at [1107, 147] on div at bounding box center [616, 394] width 1112 height 689
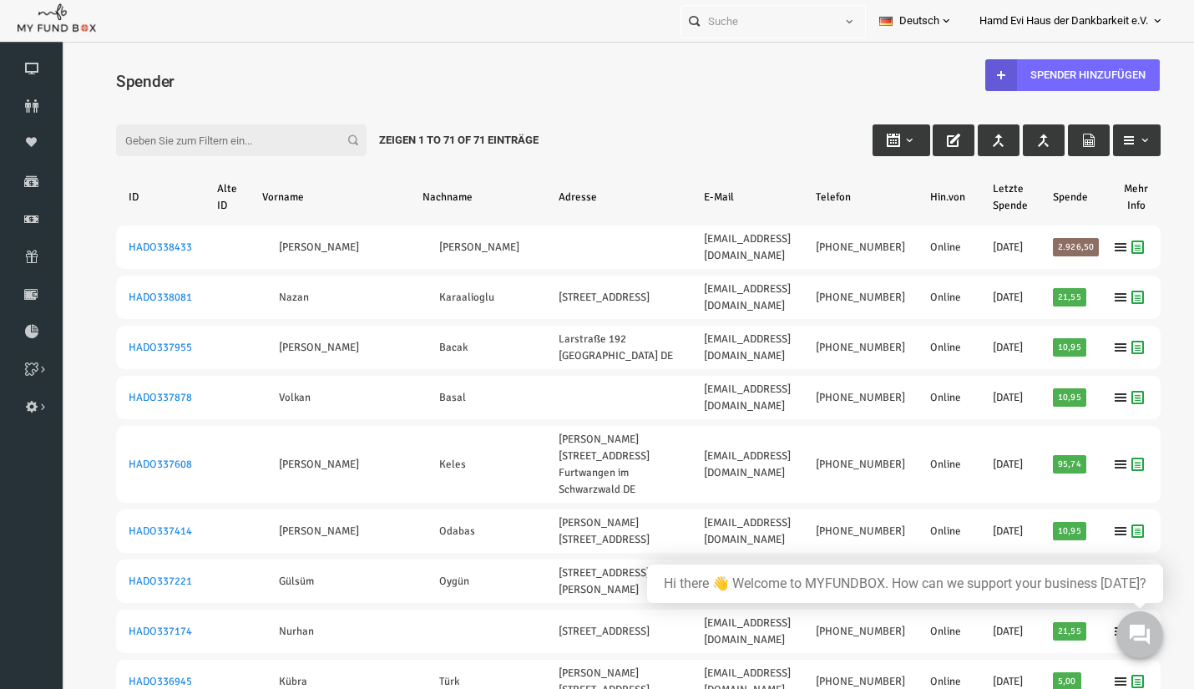
click at [745, 108] on div "Filter: Zeigen 1 to 71 of 71 Einträge" at bounding box center [616, 124] width 1078 height 45
